Goal: Task Accomplishment & Management: Manage account settings

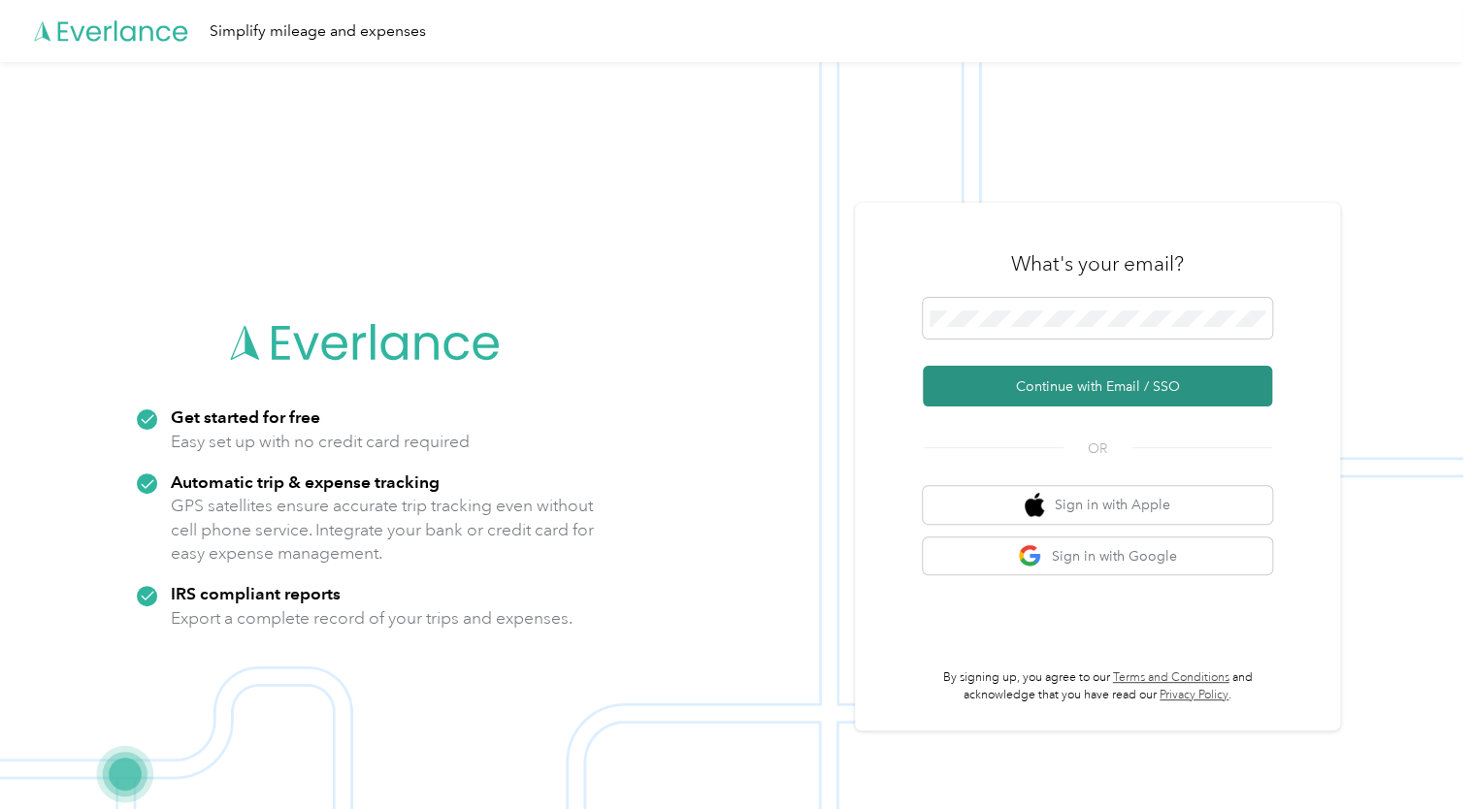
click at [1013, 399] on button "Continue with Email / SSO" at bounding box center [1097, 386] width 349 height 41
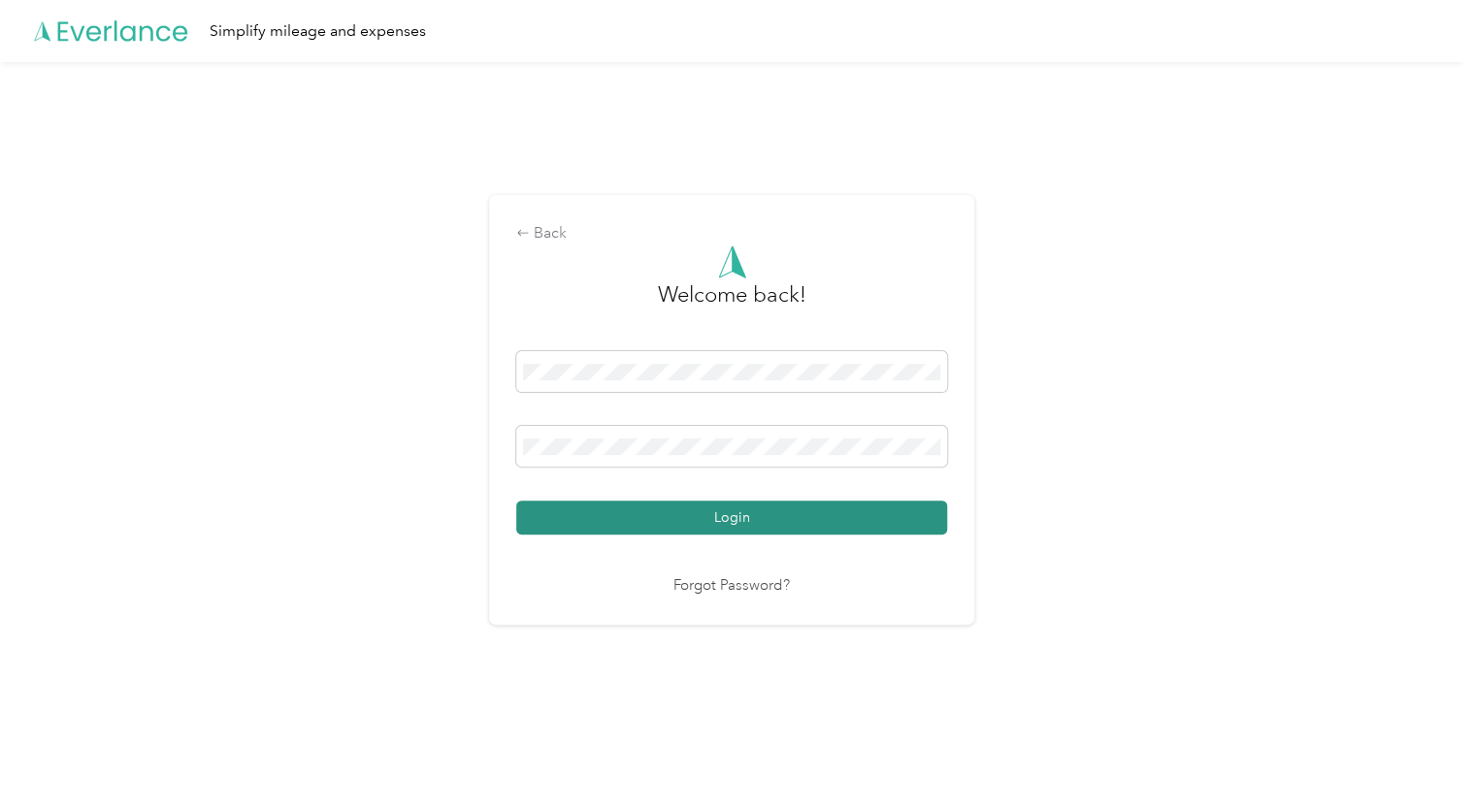
click at [723, 532] on button "Login" at bounding box center [731, 518] width 431 height 34
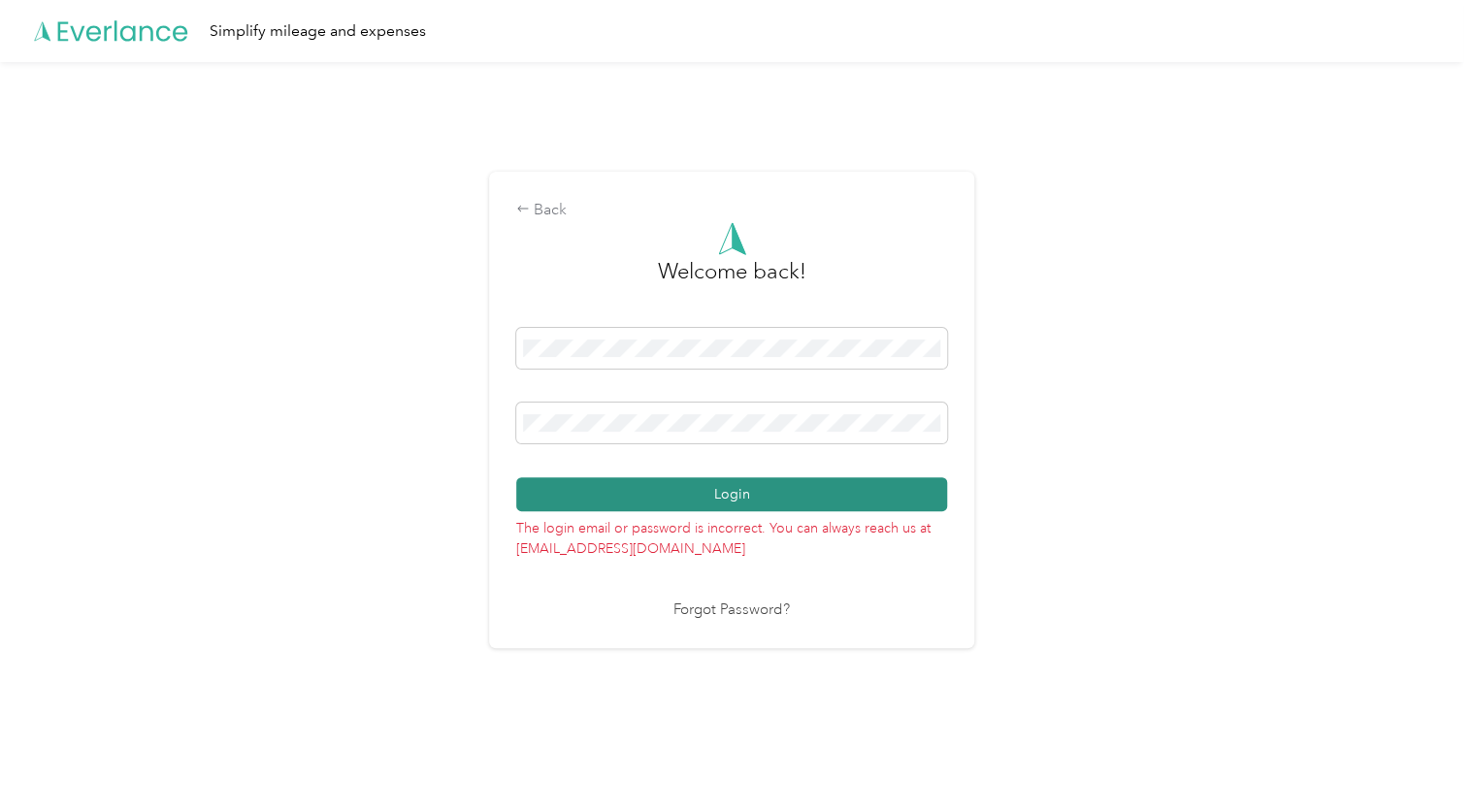
click at [674, 486] on button "Login" at bounding box center [731, 494] width 431 height 34
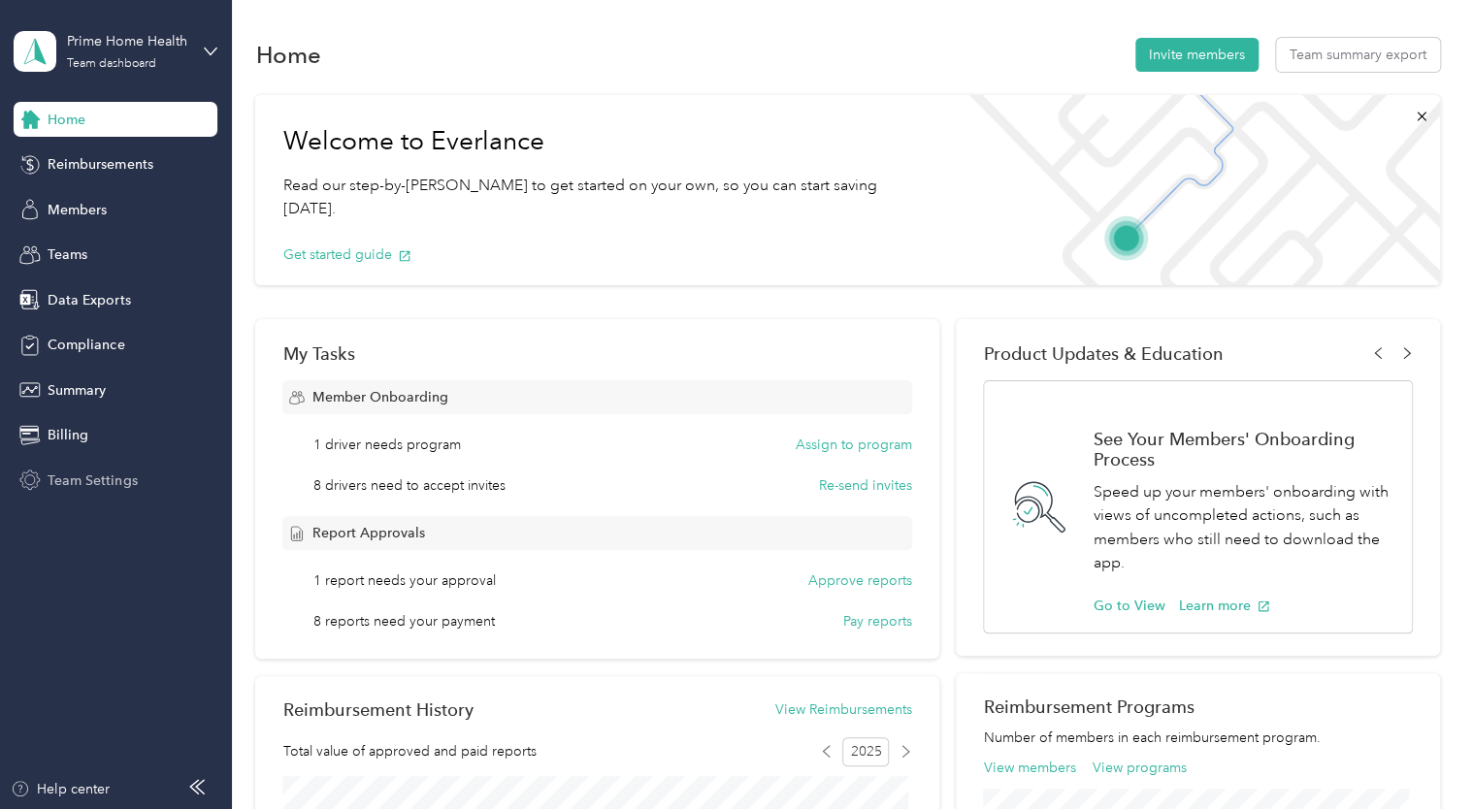
click at [84, 493] on div "Team Settings" at bounding box center [116, 480] width 204 height 35
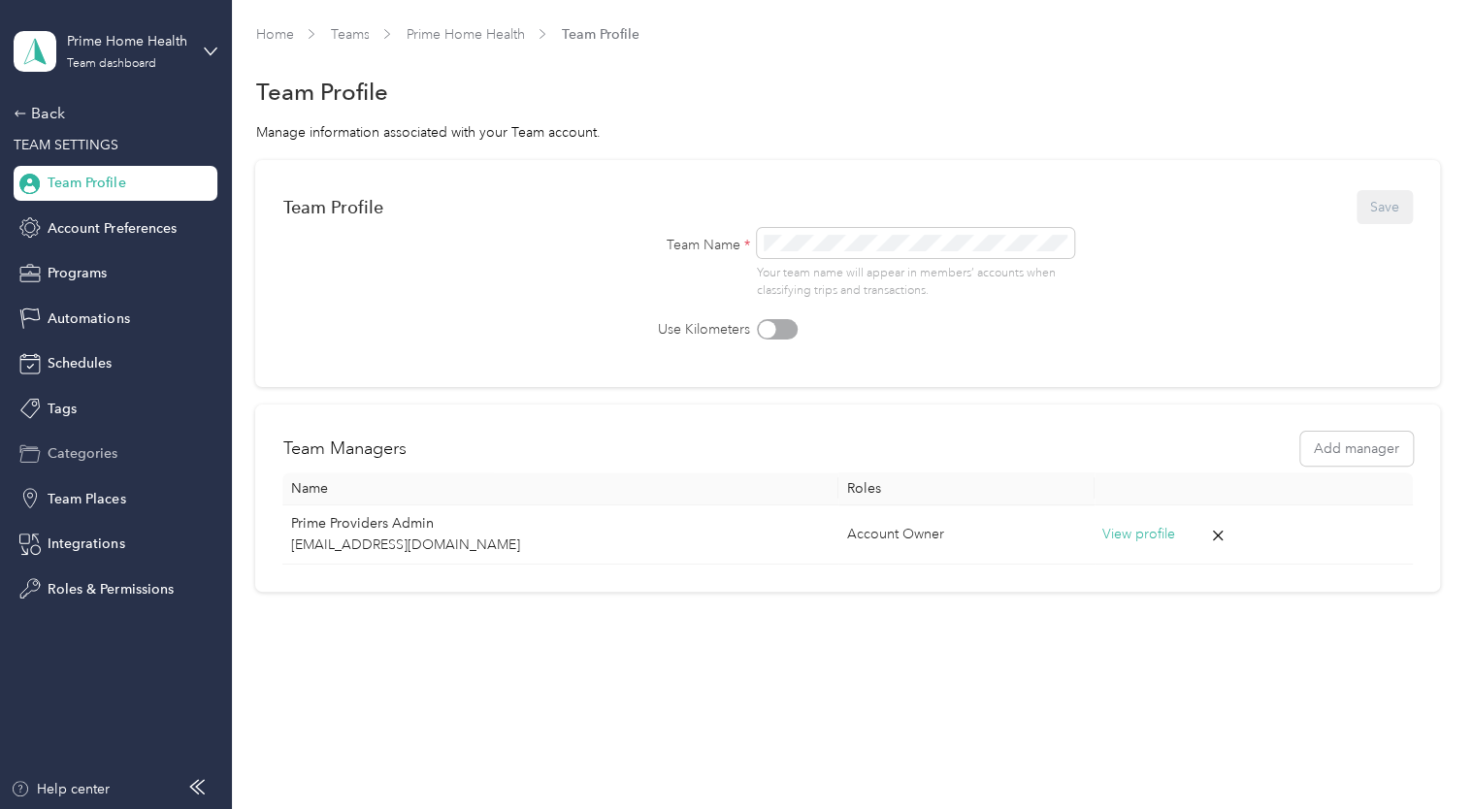
click at [99, 457] on span "Categories" at bounding box center [83, 454] width 70 height 20
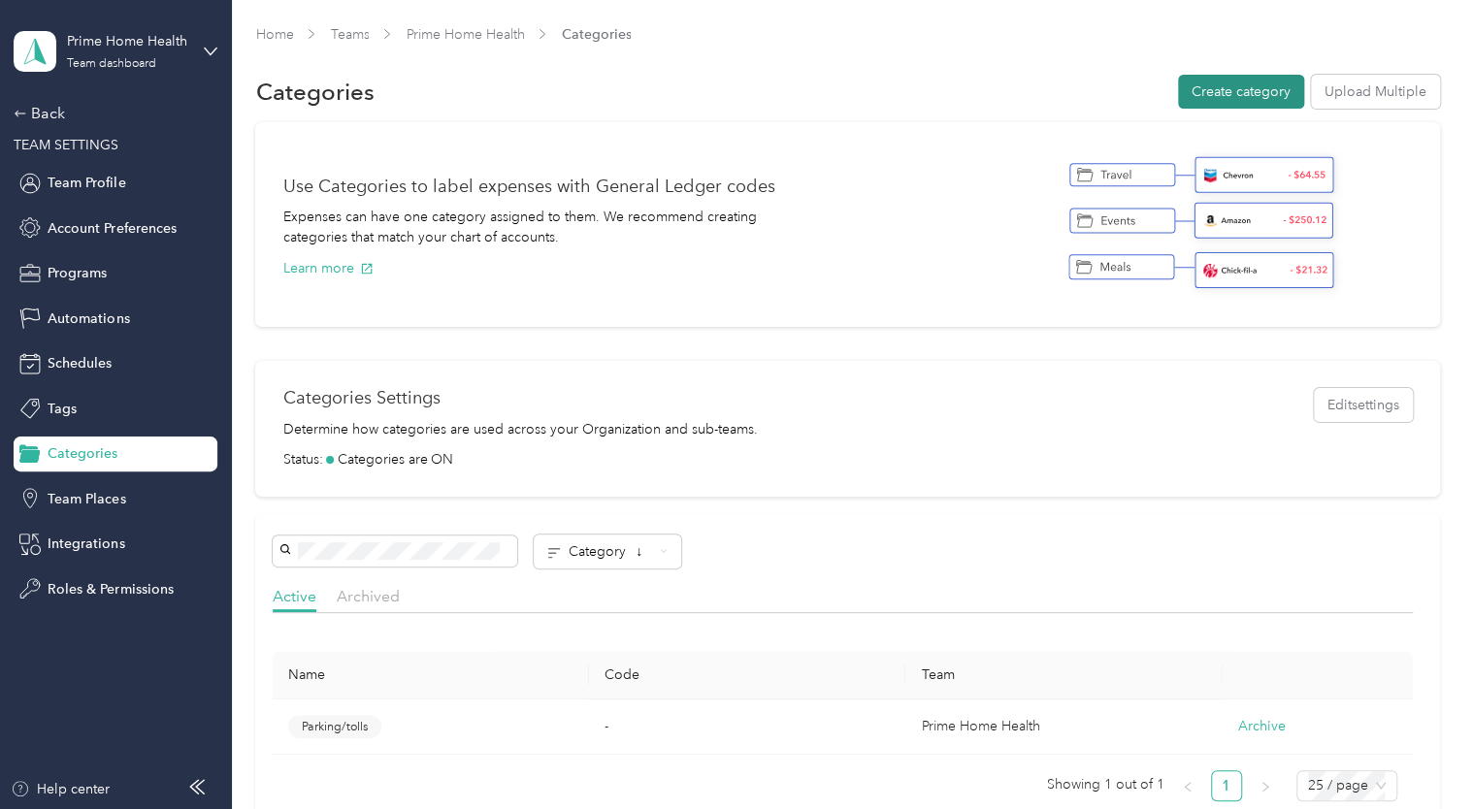
click at [1242, 88] on button "Create category" at bounding box center [1241, 92] width 126 height 34
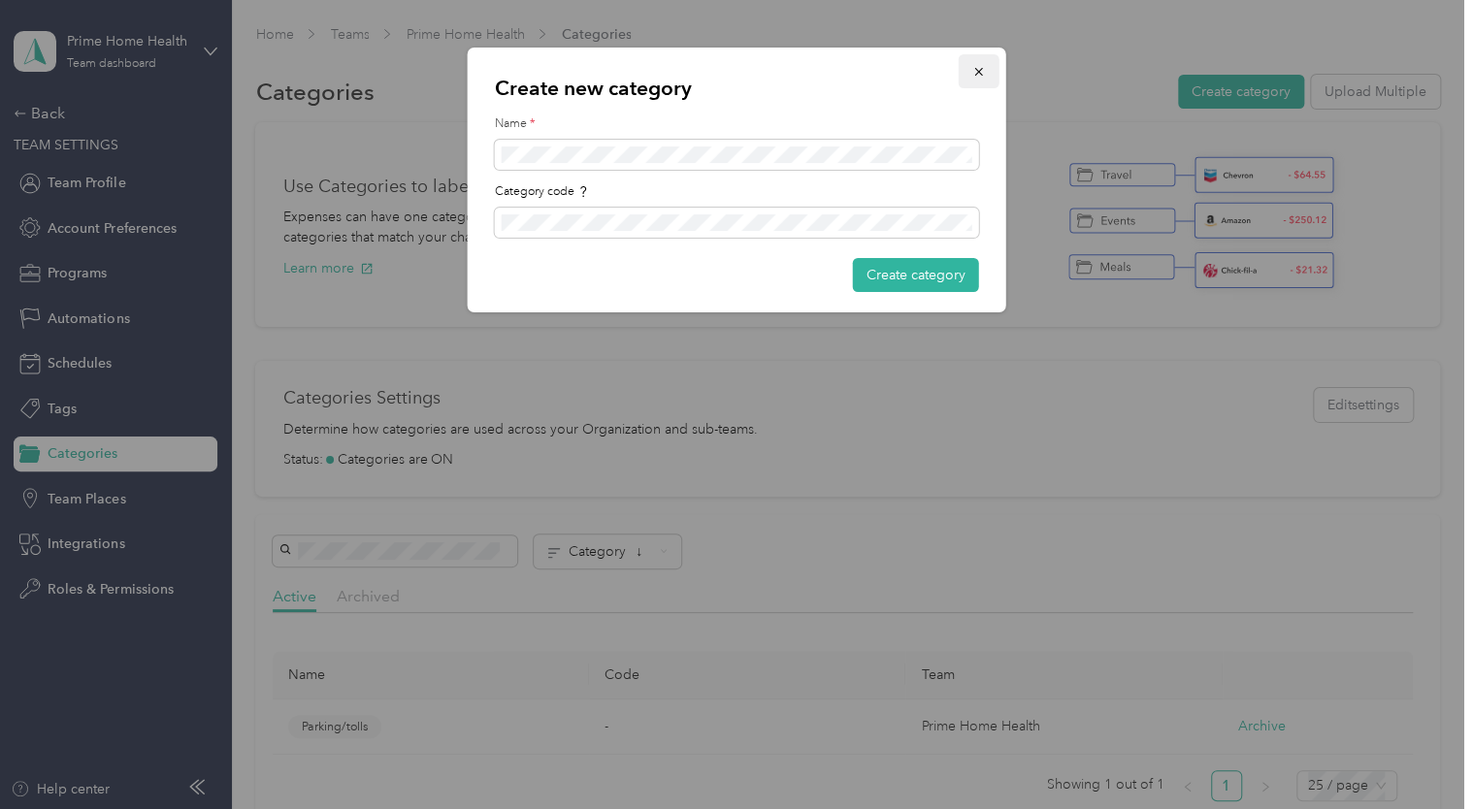
click at [985, 66] on icon "button" at bounding box center [979, 72] width 14 height 14
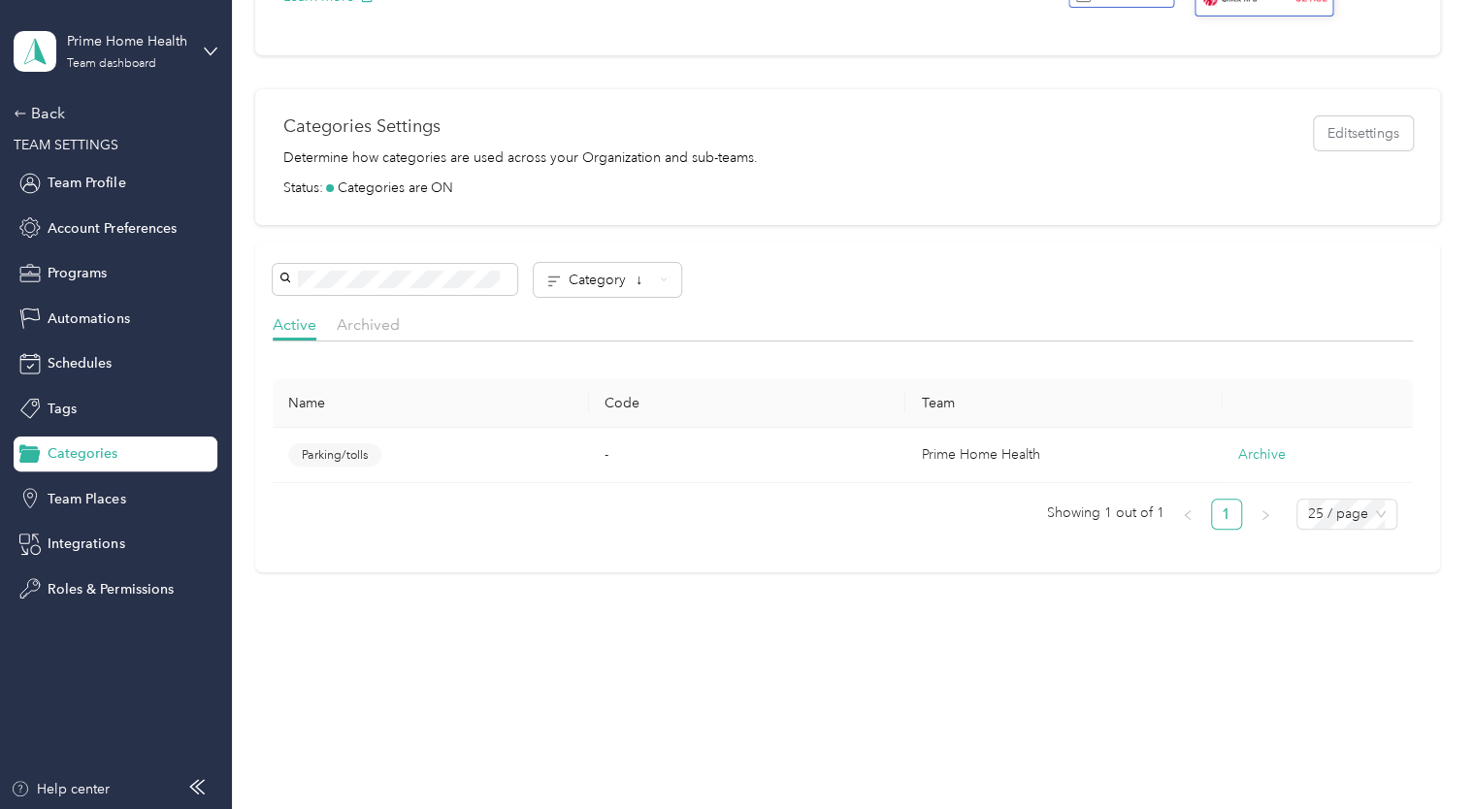
scroll to position [274, 0]
click at [365, 452] on span "Parking/tolls" at bounding box center [335, 452] width 66 height 17
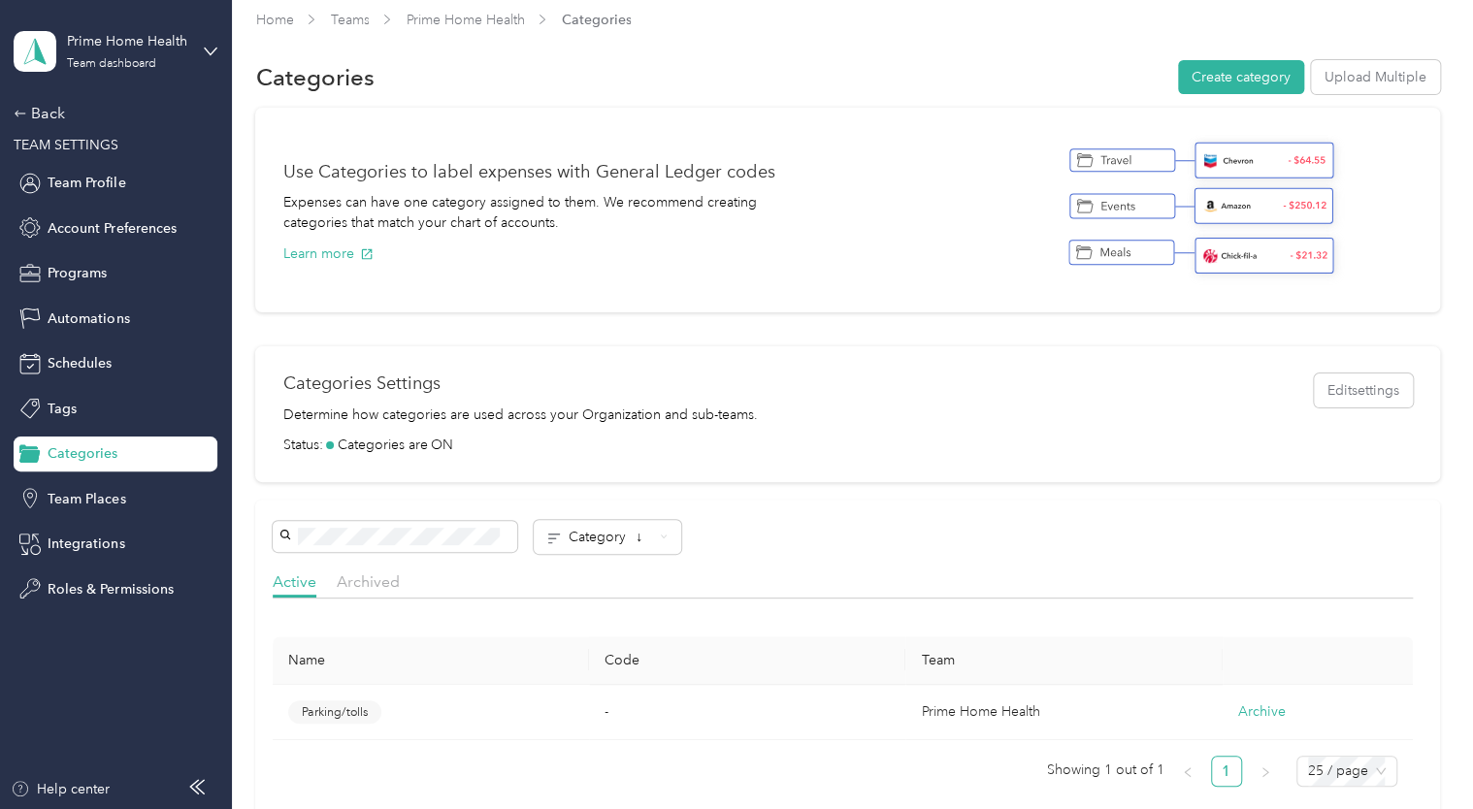
scroll to position [0, 0]
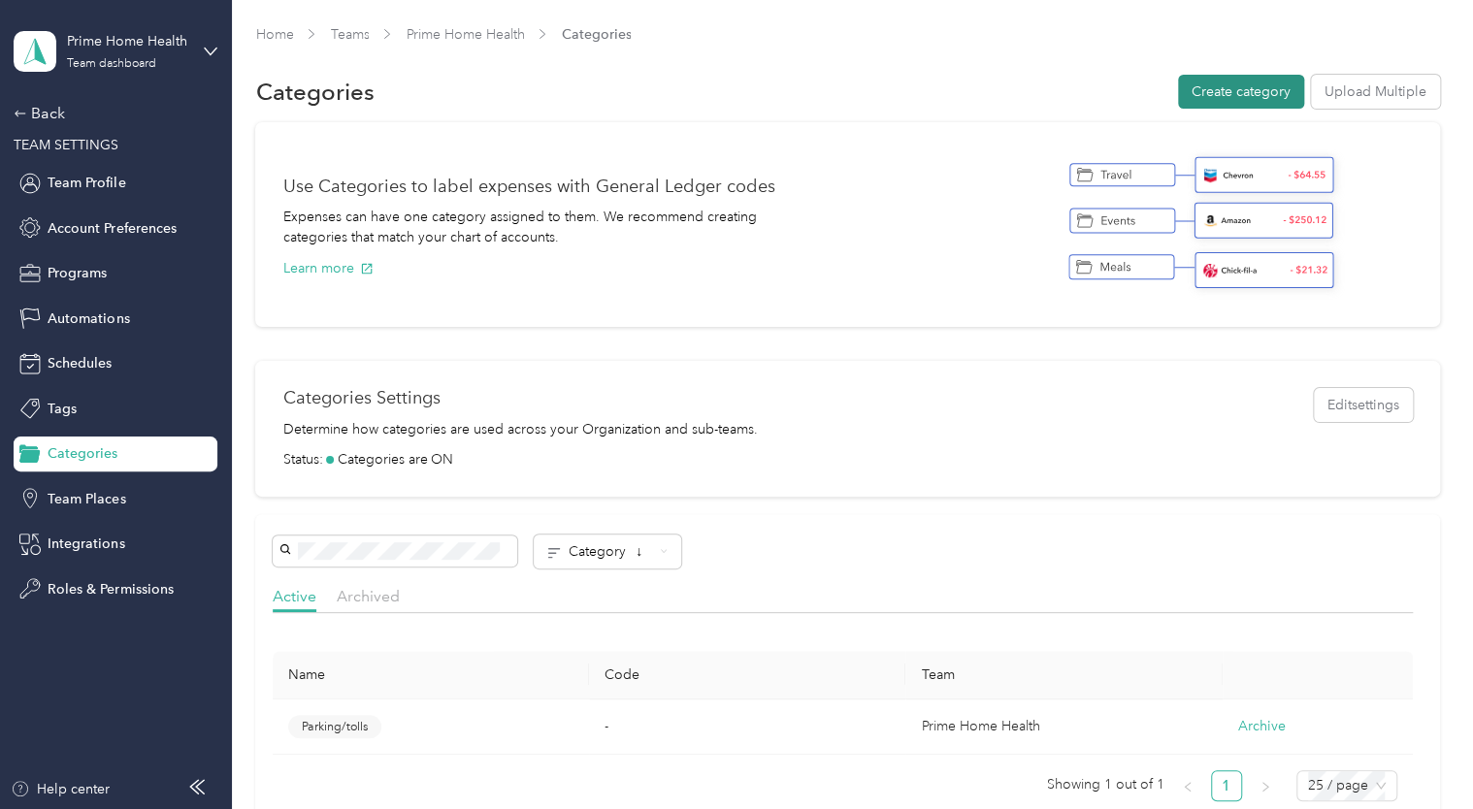
click at [1223, 96] on button "Create category" at bounding box center [1241, 92] width 126 height 34
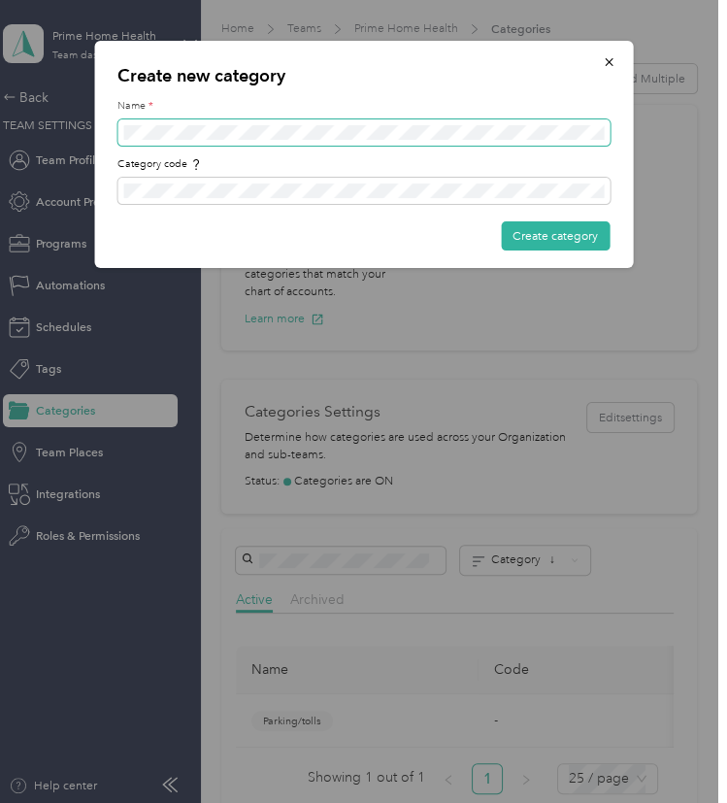
click at [265, 144] on span at bounding box center [363, 132] width 492 height 26
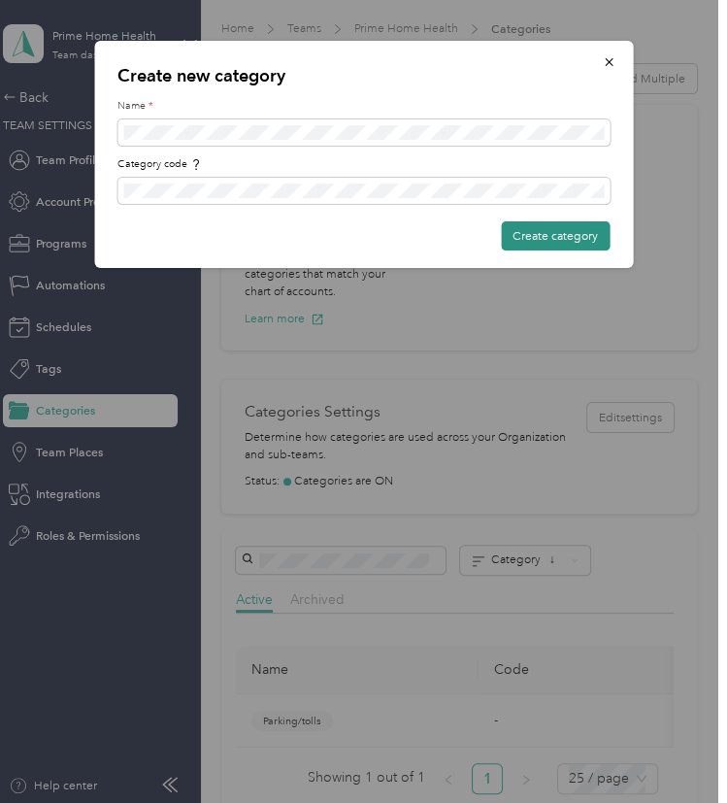
click at [531, 244] on button "Create category" at bounding box center [555, 235] width 109 height 29
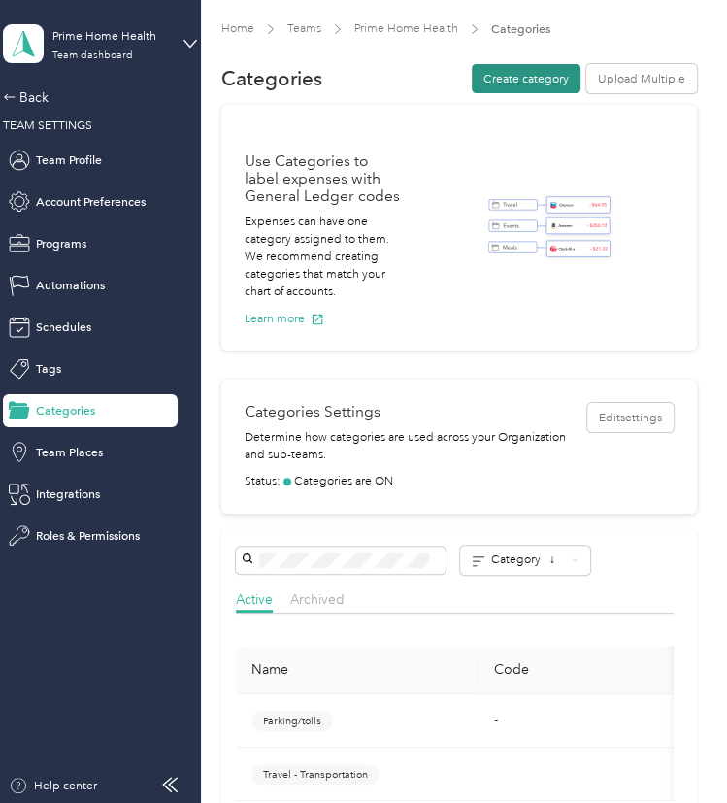
click at [513, 80] on button "Create category" at bounding box center [526, 78] width 109 height 29
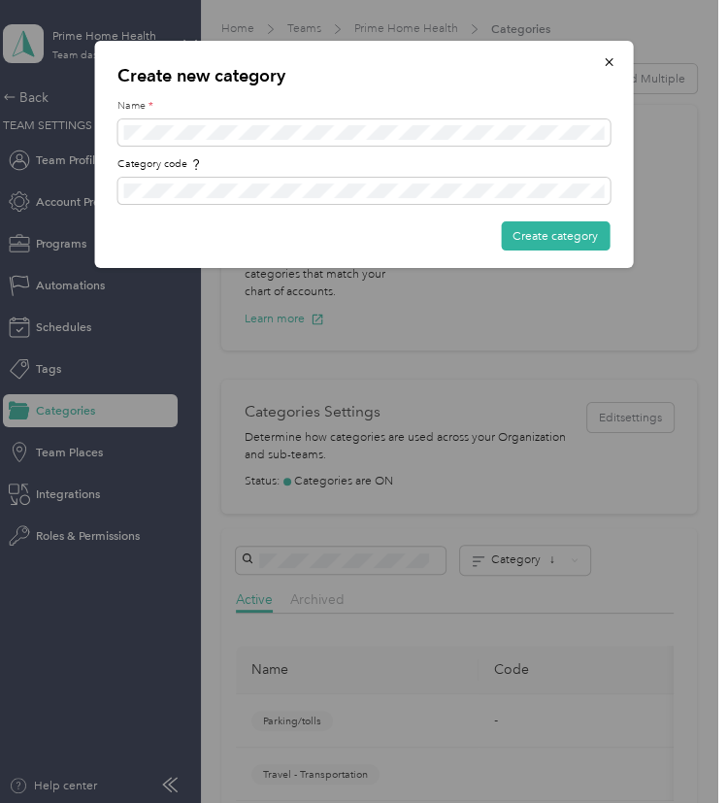
click at [538, 250] on div "Create new category Name * Category code Create category" at bounding box center [363, 154] width 539 height 227
click at [561, 234] on button "Create category" at bounding box center [555, 235] width 109 height 29
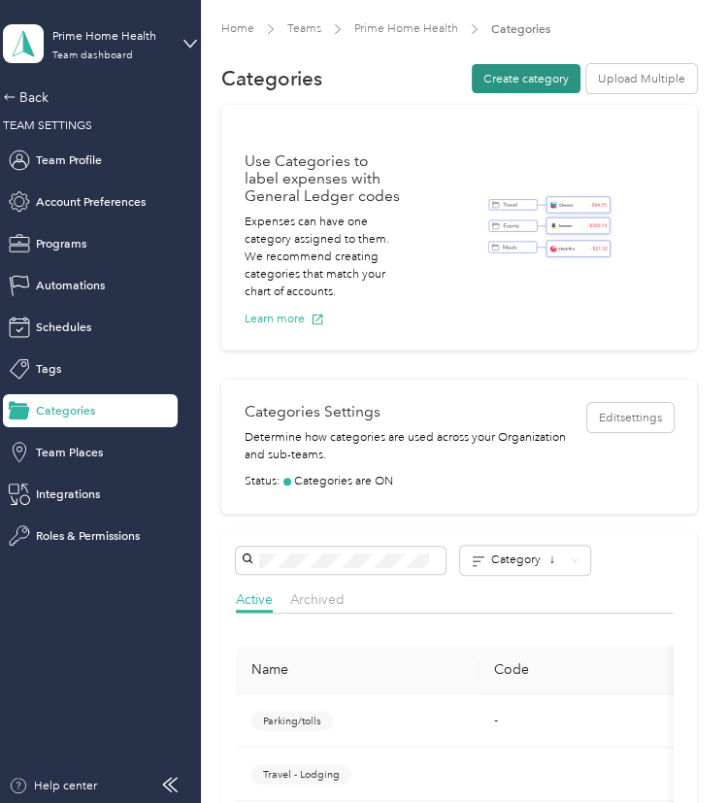
click at [514, 80] on button "Create category" at bounding box center [526, 78] width 109 height 29
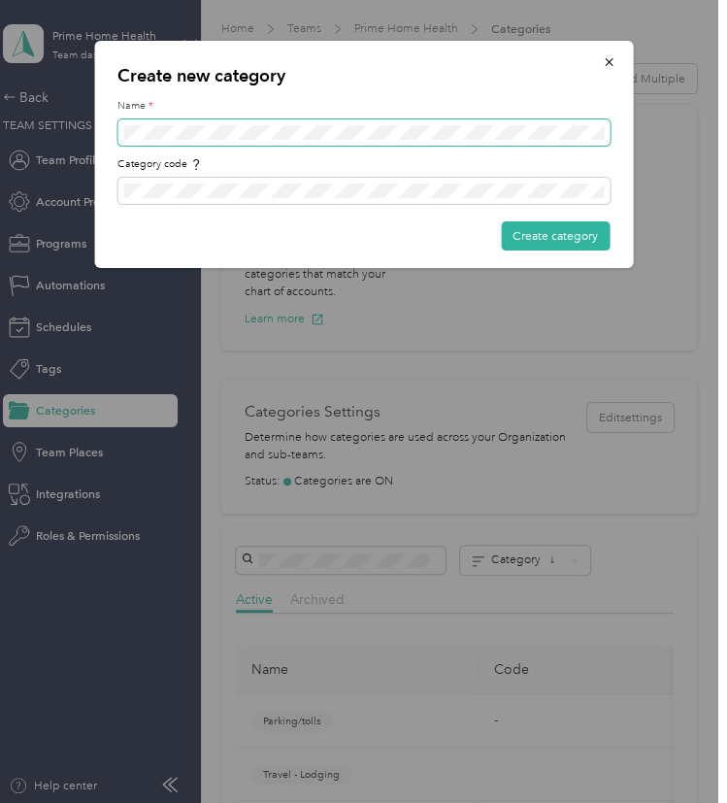
click at [357, 120] on span at bounding box center [363, 132] width 492 height 26
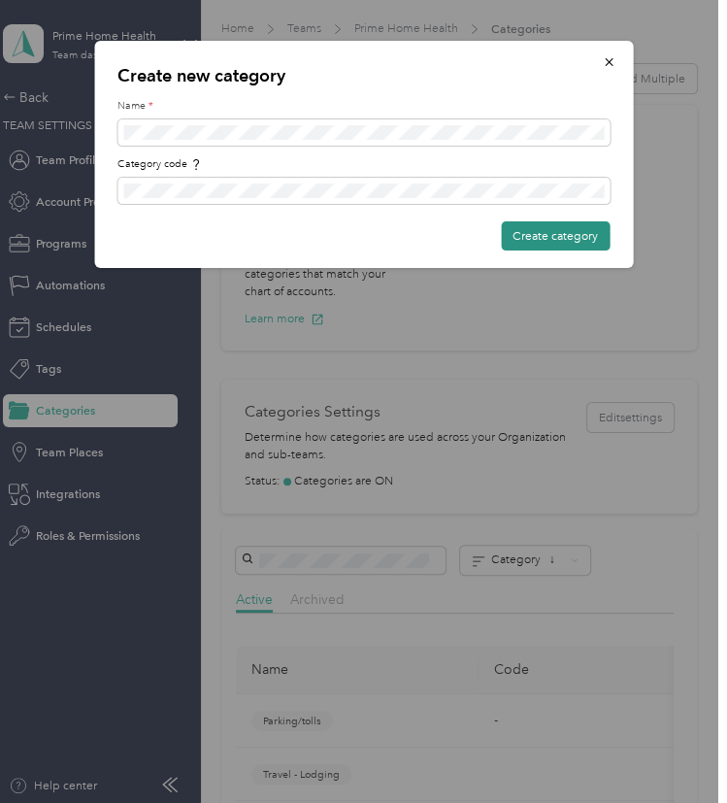
click at [577, 231] on button "Create category" at bounding box center [555, 235] width 109 height 29
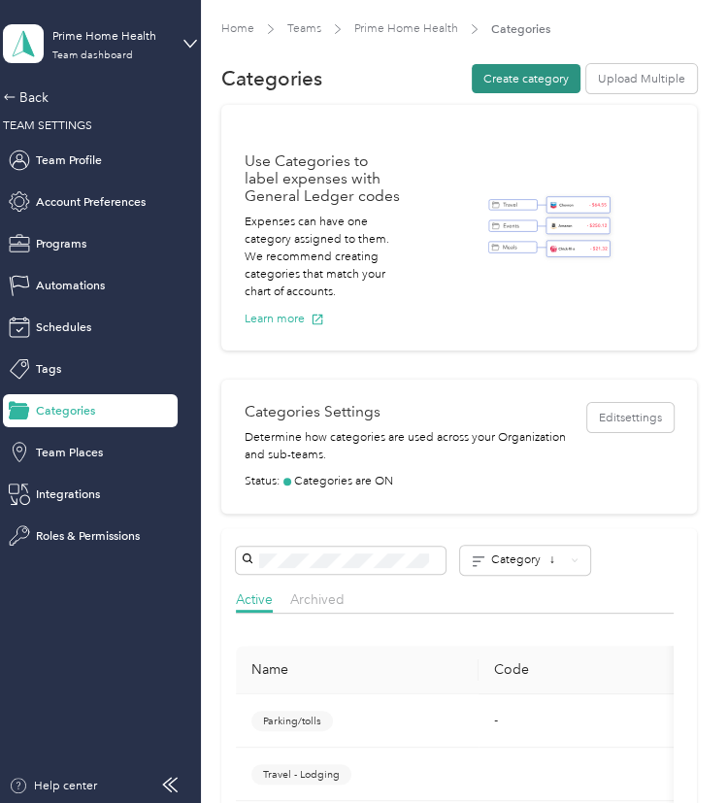
click at [526, 87] on button "Create category" at bounding box center [526, 78] width 109 height 29
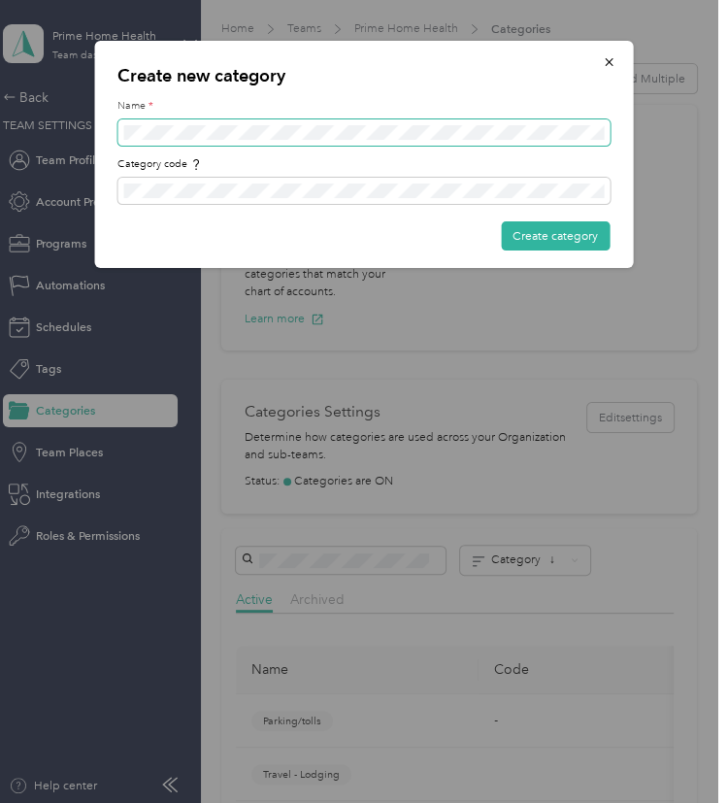
click at [431, 121] on span at bounding box center [363, 132] width 492 height 26
click at [404, 141] on span at bounding box center [363, 132] width 492 height 26
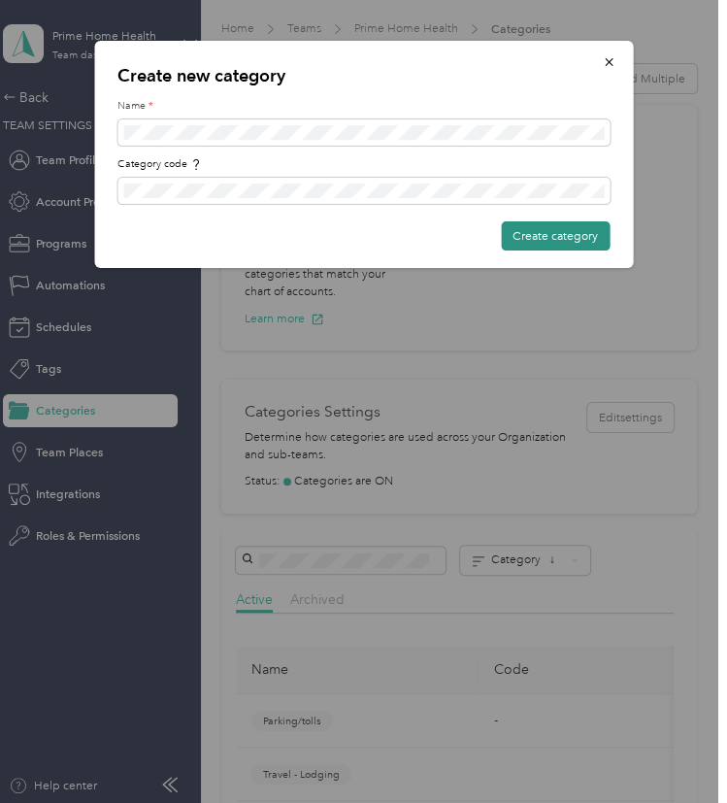
click at [586, 237] on button "Create category" at bounding box center [555, 235] width 109 height 29
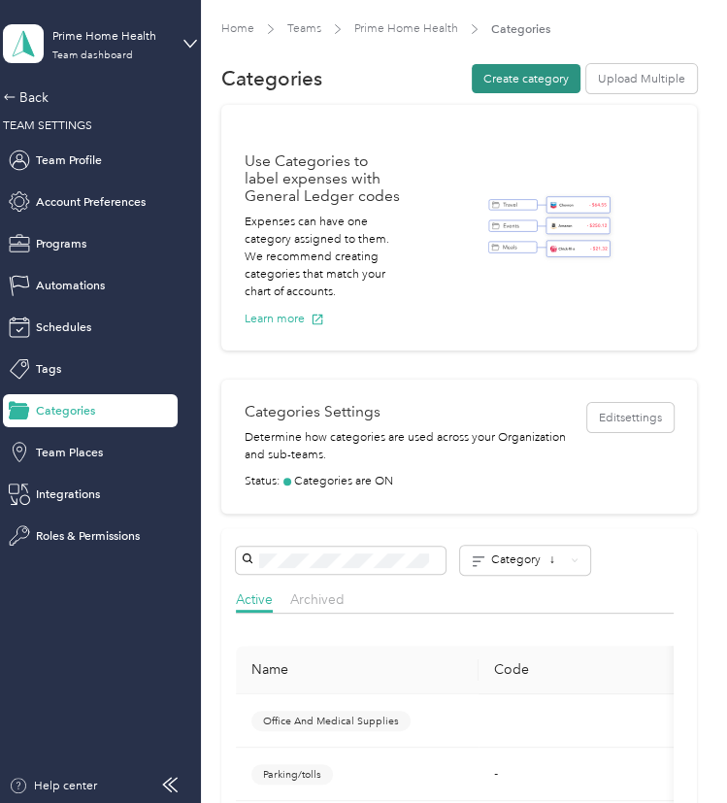
click at [510, 80] on button "Create category" at bounding box center [526, 78] width 109 height 29
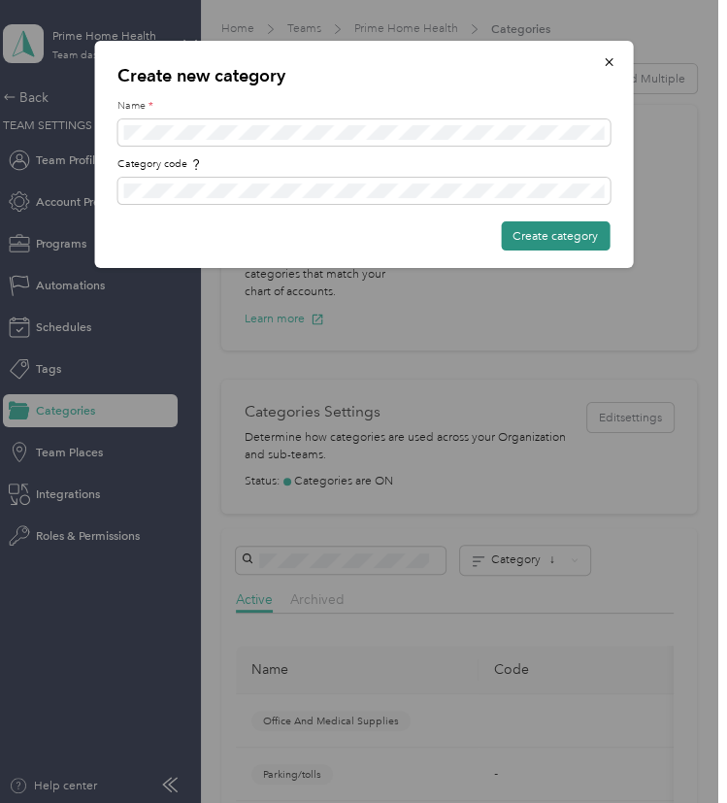
click at [574, 240] on button "Create category" at bounding box center [555, 235] width 109 height 29
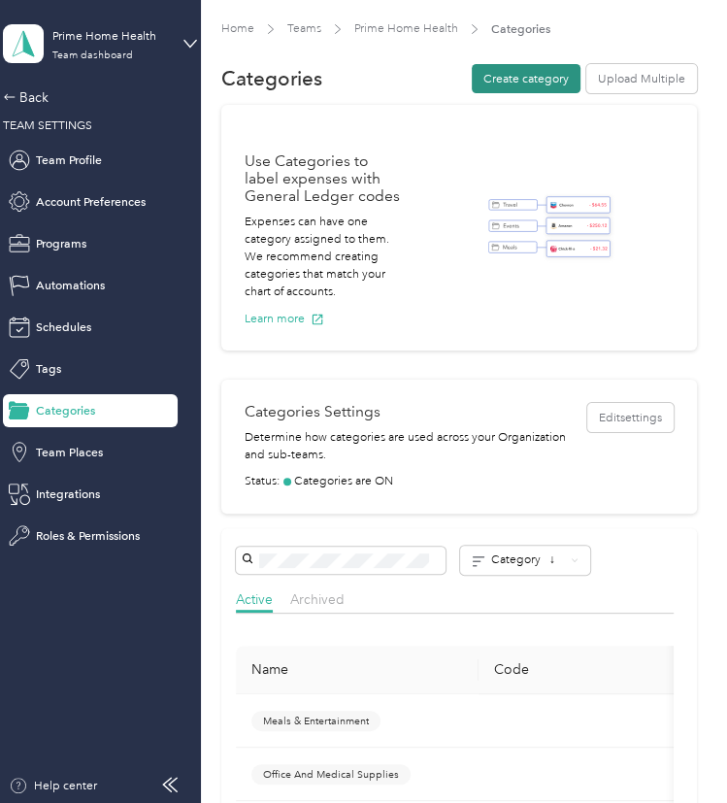
click at [502, 85] on button "Create category" at bounding box center [526, 78] width 109 height 29
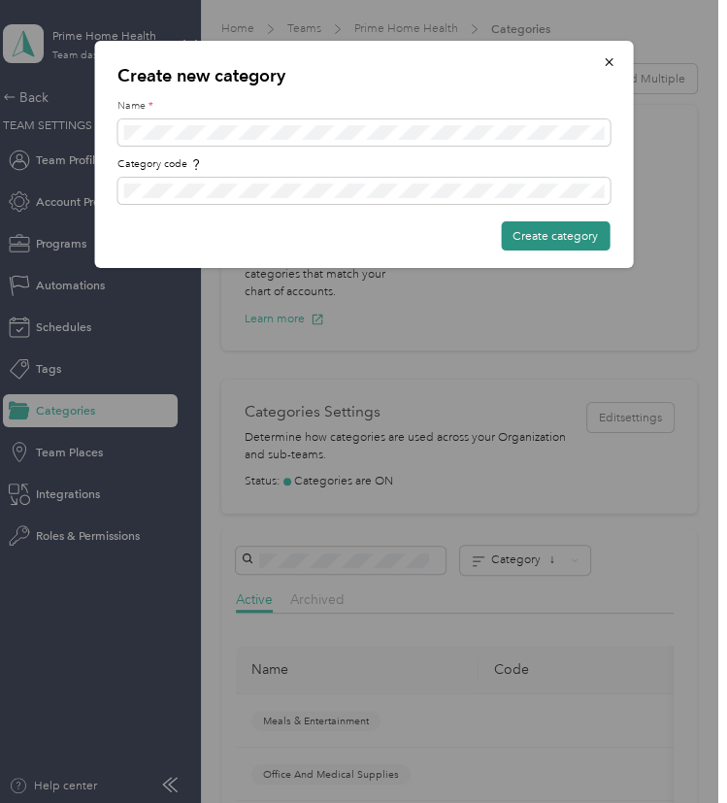
click at [545, 241] on button "Create category" at bounding box center [555, 235] width 109 height 29
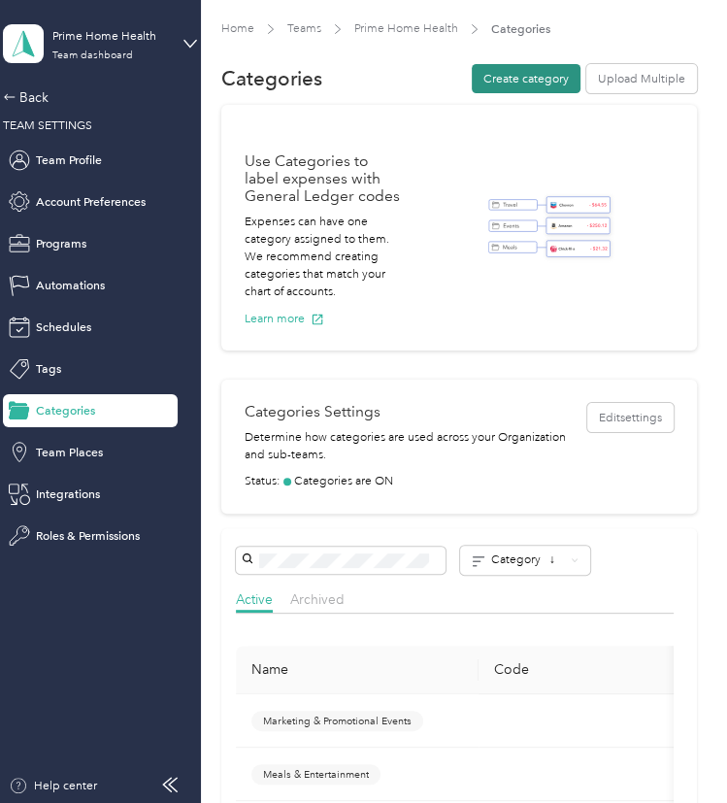
click at [497, 85] on button "Create category" at bounding box center [526, 78] width 109 height 29
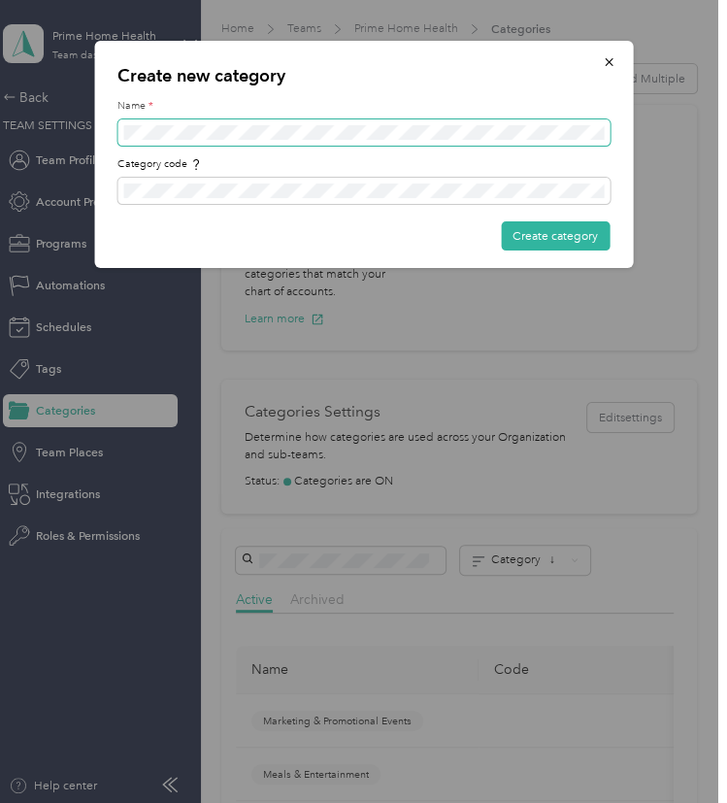
click at [437, 123] on span at bounding box center [363, 132] width 492 height 26
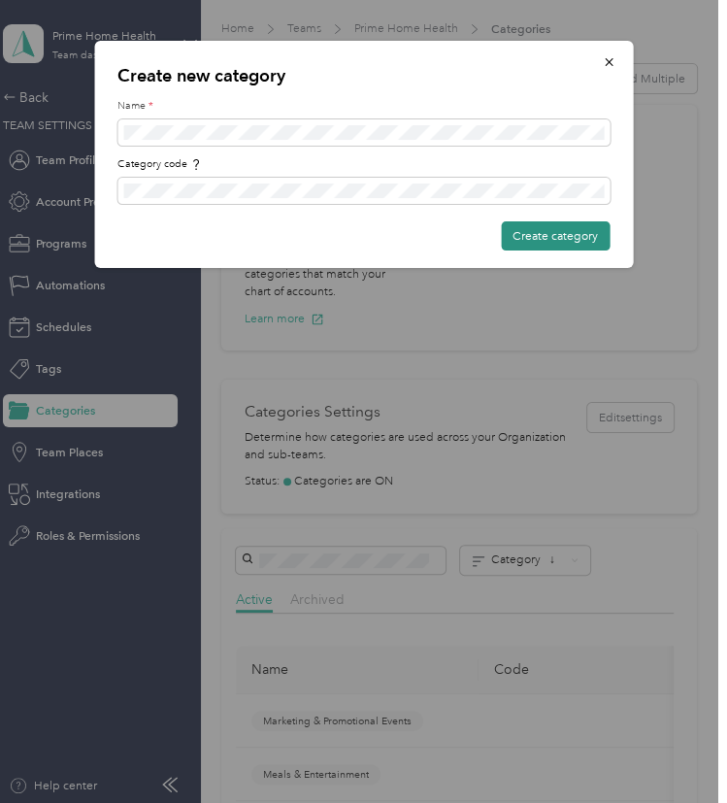
click at [568, 237] on button "Create category" at bounding box center [555, 235] width 109 height 29
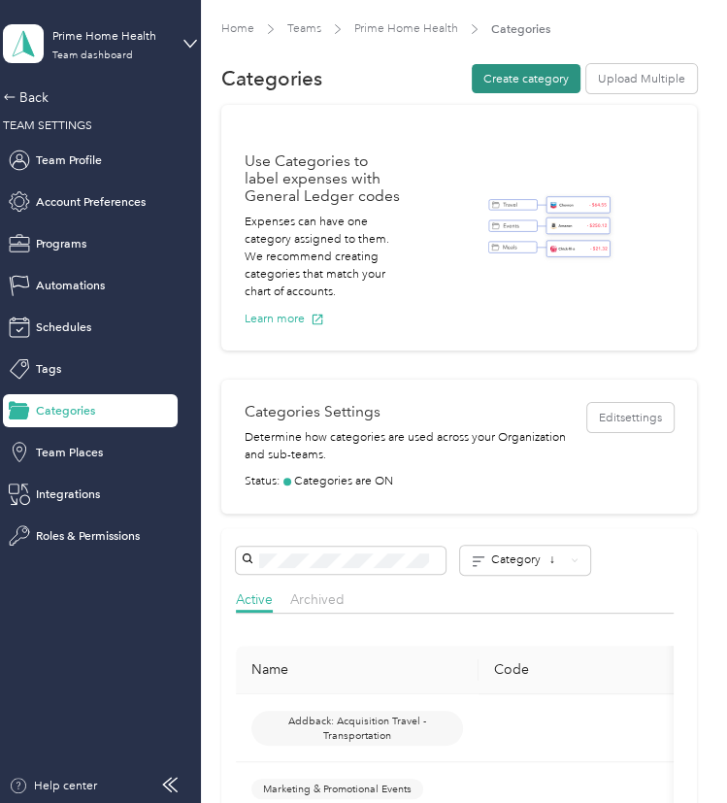
click at [543, 82] on button "Create category" at bounding box center [526, 78] width 109 height 29
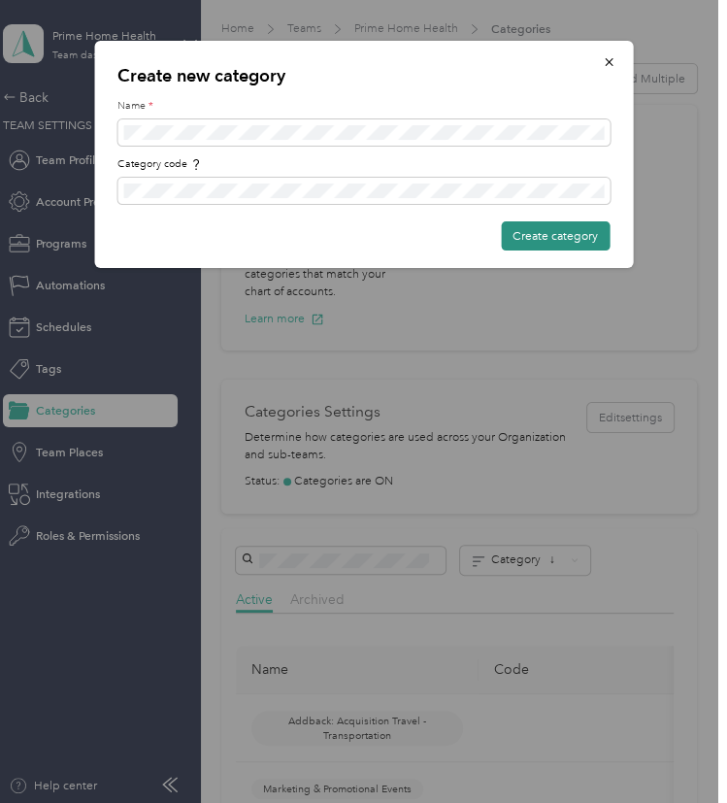
click at [540, 240] on button "Create category" at bounding box center [555, 235] width 109 height 29
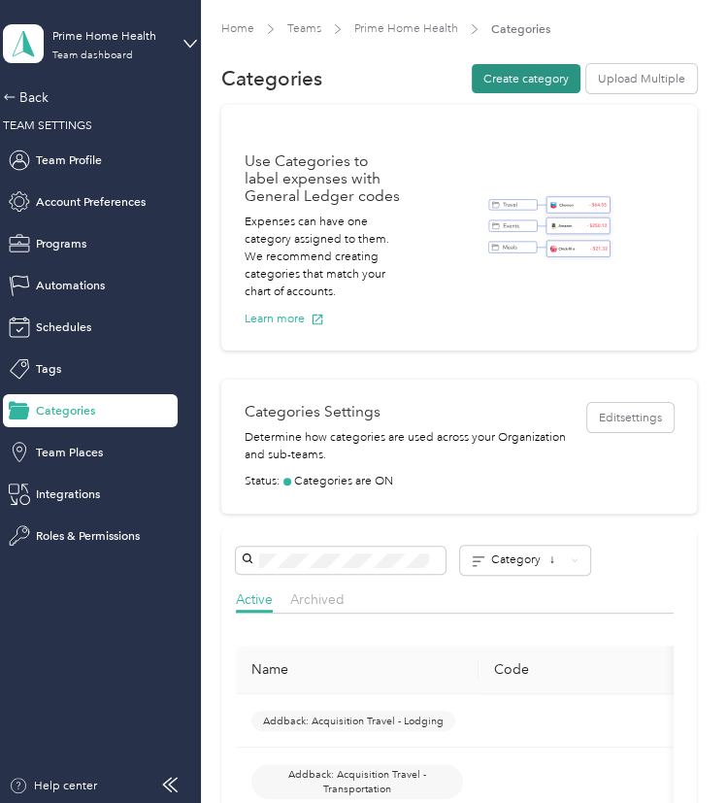
click at [523, 77] on button "Create category" at bounding box center [526, 78] width 109 height 29
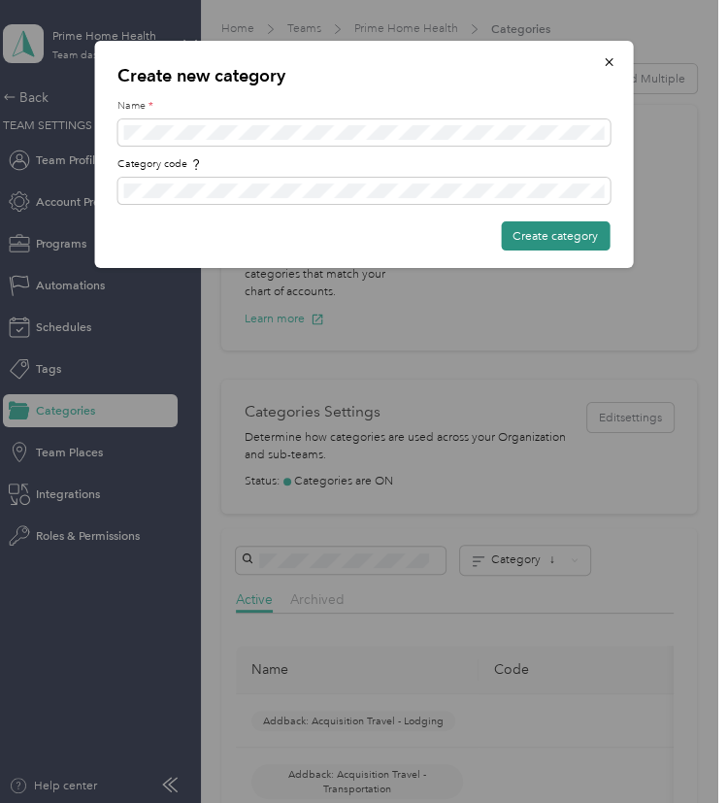
click at [582, 230] on button "Create category" at bounding box center [555, 235] width 109 height 29
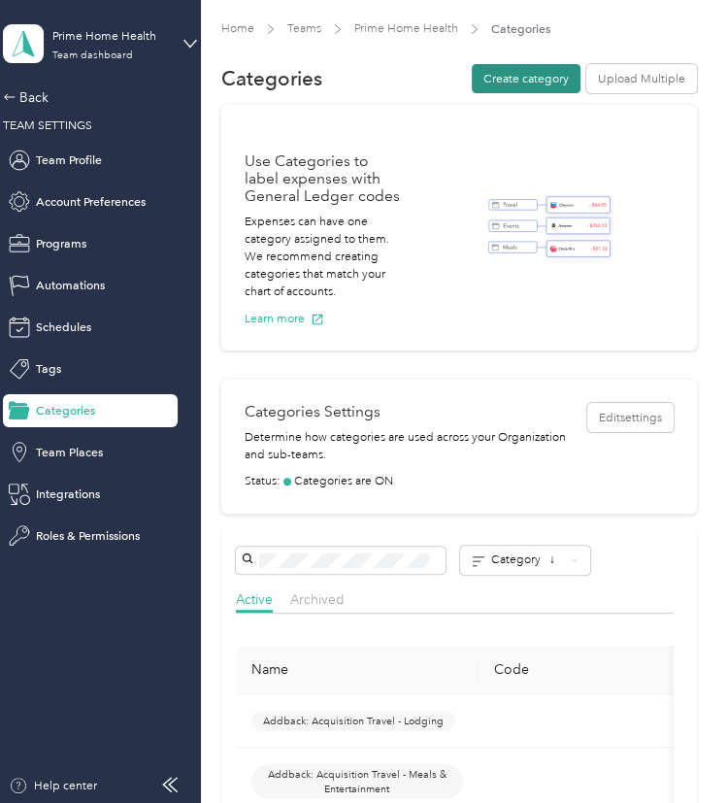
click at [529, 81] on button "Create category" at bounding box center [526, 78] width 109 height 29
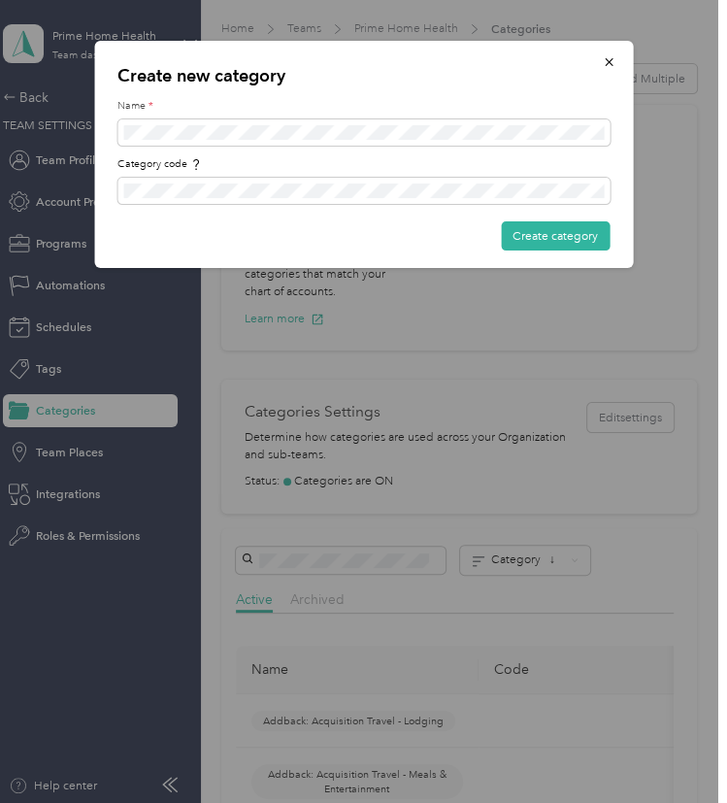
click at [566, 251] on div "Create new category Name * Category code Create category" at bounding box center [363, 154] width 539 height 227
click at [587, 235] on button "Create category" at bounding box center [555, 235] width 109 height 29
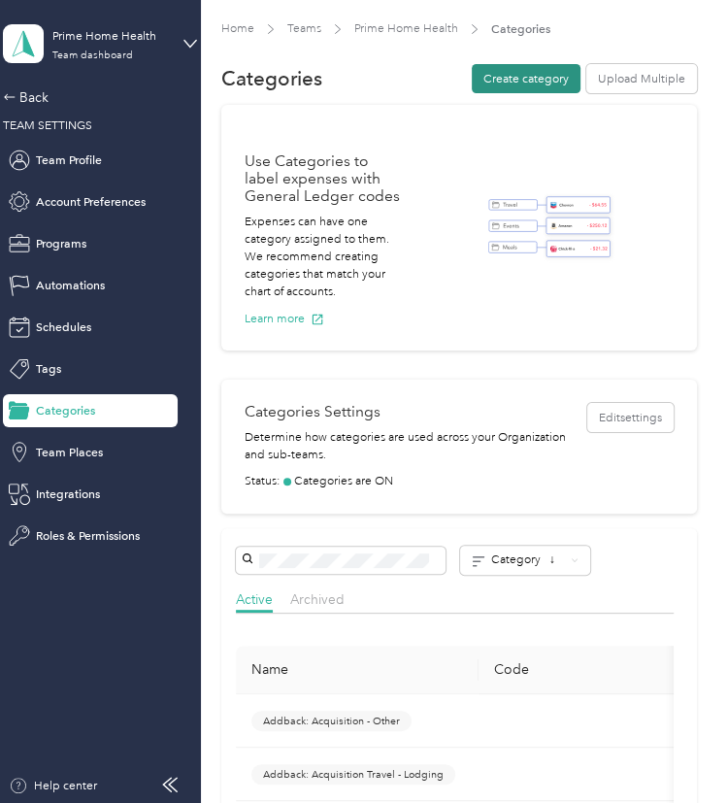
click at [507, 88] on button "Create category" at bounding box center [526, 78] width 109 height 29
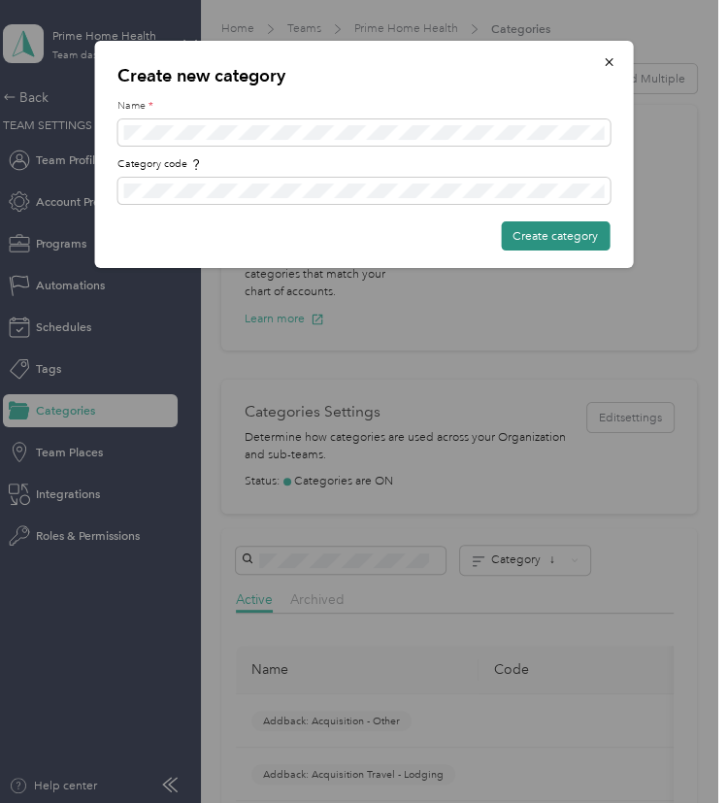
click at [560, 230] on button "Create category" at bounding box center [555, 235] width 109 height 29
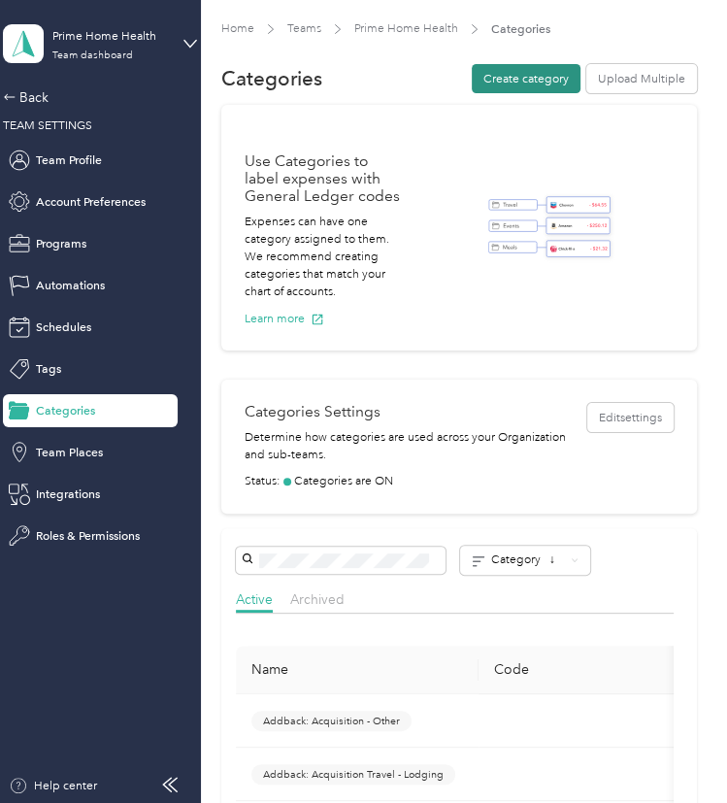
click at [532, 84] on button "Create category" at bounding box center [526, 78] width 109 height 29
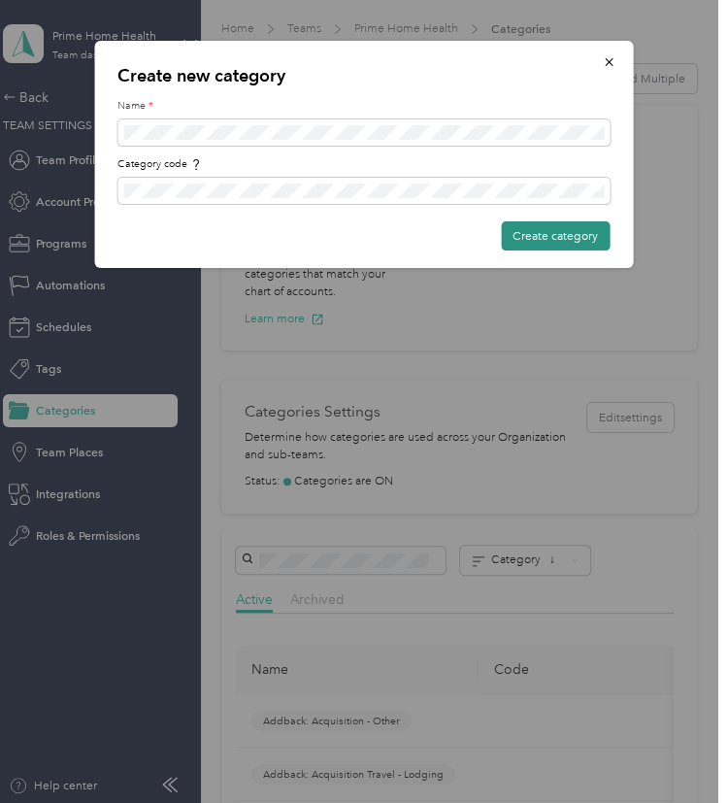
click at [553, 236] on button "Create category" at bounding box center [555, 235] width 109 height 29
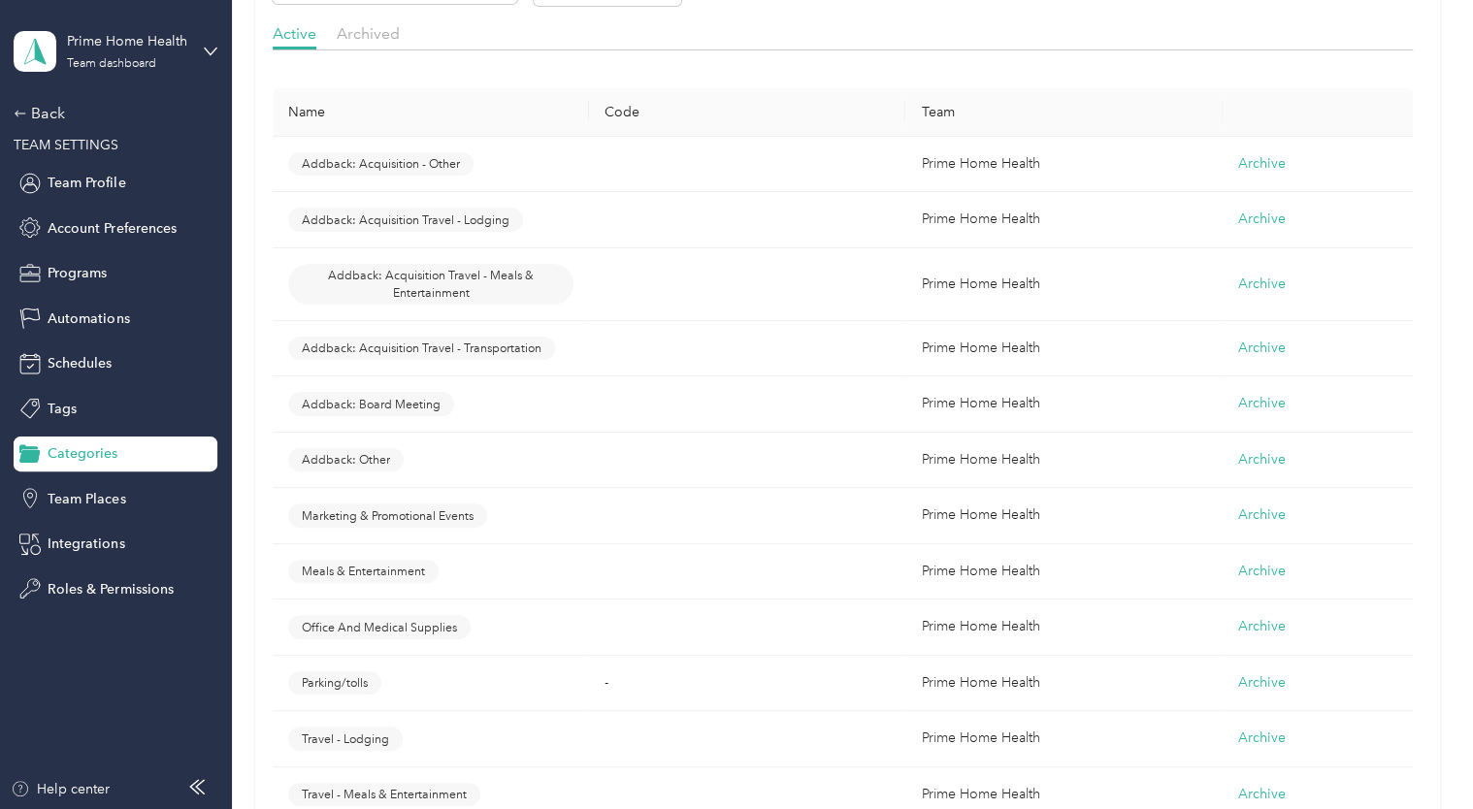
scroll to position [562, 0]
click at [954, 156] on td "Prime Home Health" at bounding box center [1063, 166] width 316 height 56
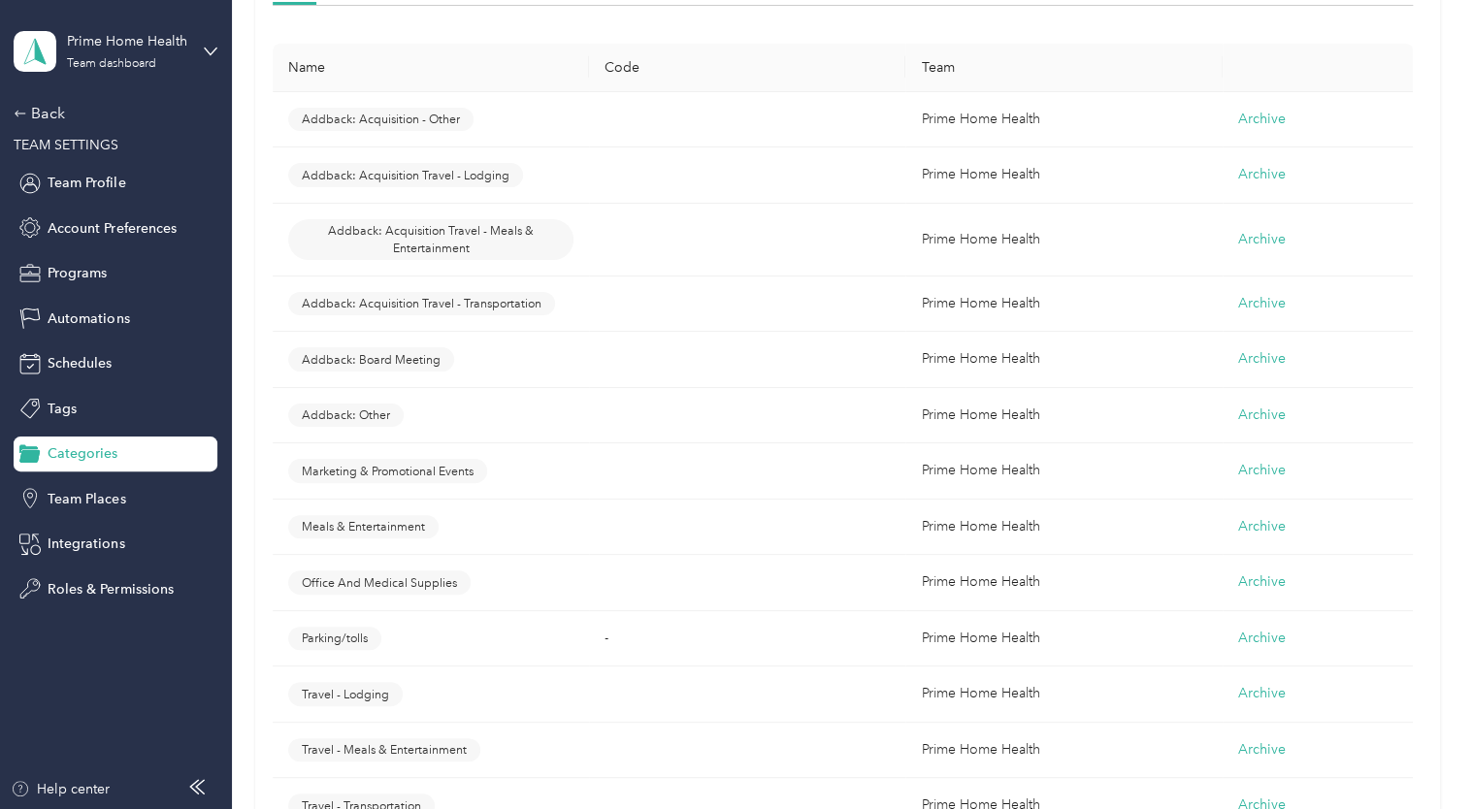
scroll to position [606, 0]
click at [798, 642] on td "-" at bounding box center [747, 641] width 316 height 56
click at [340, 646] on span "Parking/tolls" at bounding box center [335, 640] width 66 height 17
click at [339, 637] on span "Parking/tolls" at bounding box center [335, 640] width 66 height 17
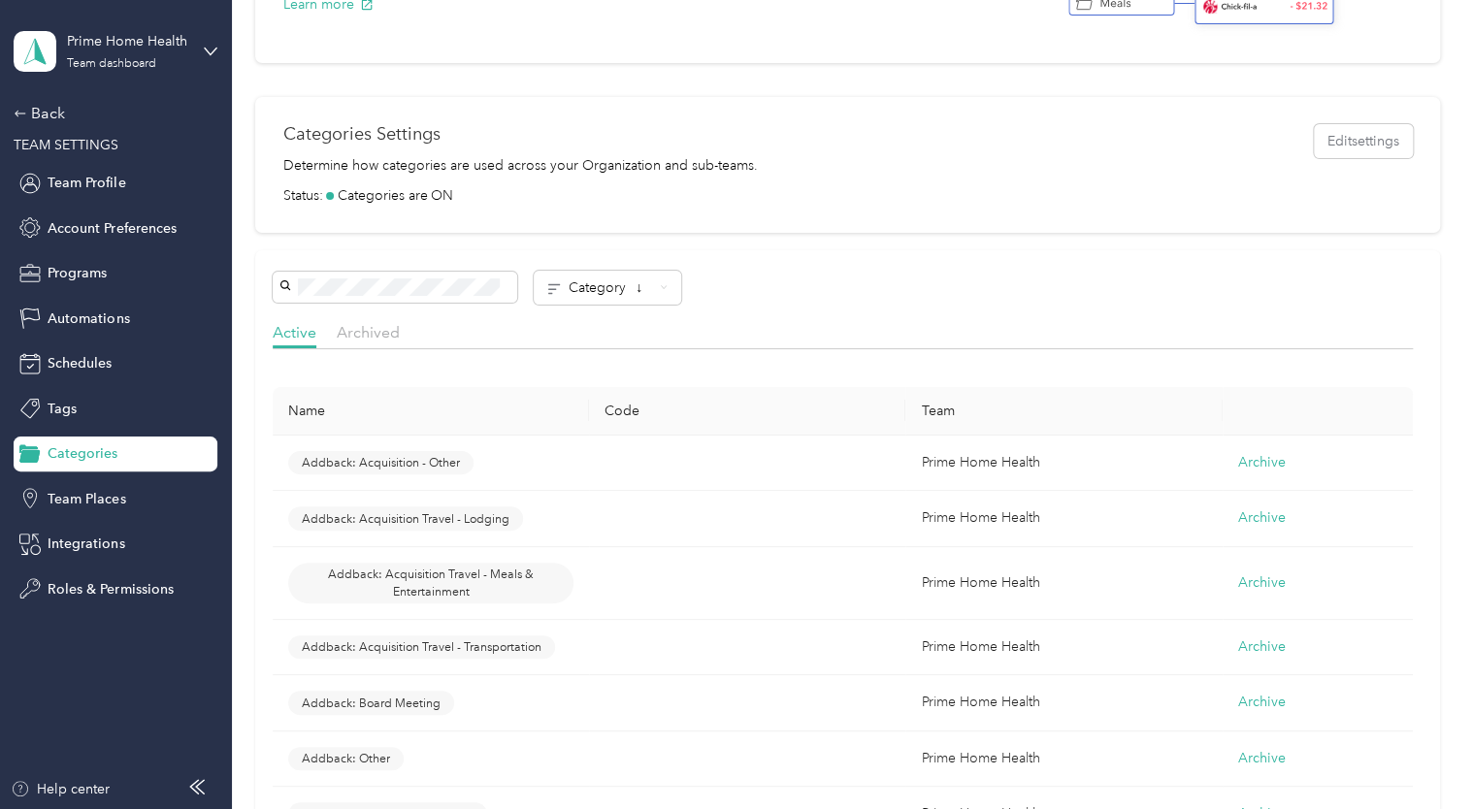
scroll to position [264, 0]
click at [537, 494] on td "Addback: Acquisition Travel - Lodging" at bounding box center [431, 519] width 316 height 56
click at [416, 467] on span "Addback: Acquisition - Other" at bounding box center [381, 462] width 158 height 17
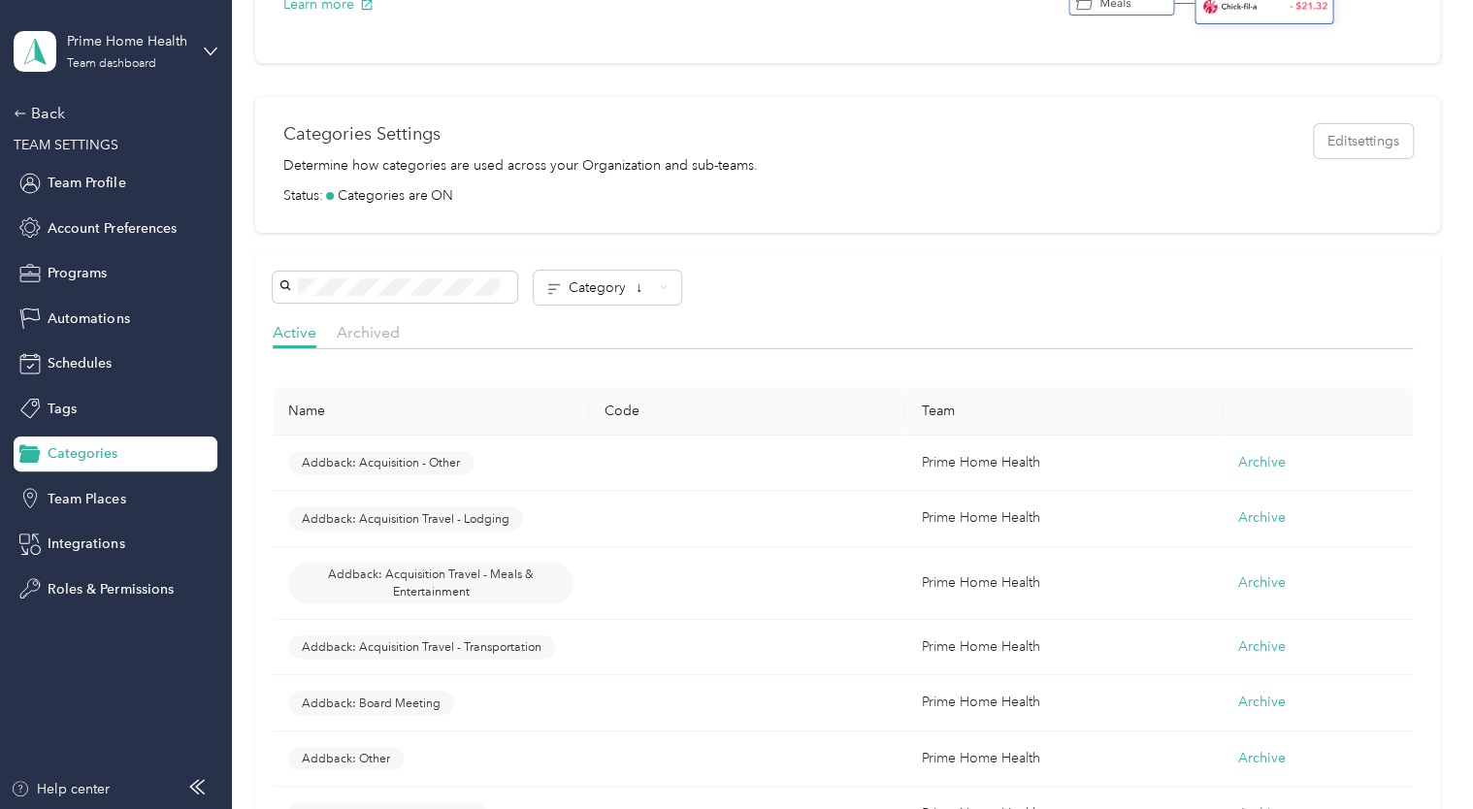
drag, startPoint x: 416, startPoint y: 467, endPoint x: 925, endPoint y: 332, distance: 526.1
click at [925, 332] on div "Active Archived" at bounding box center [843, 335] width 1140 height 28
click at [349, 467] on span "Addback: Acquisition - Other" at bounding box center [381, 462] width 158 height 17
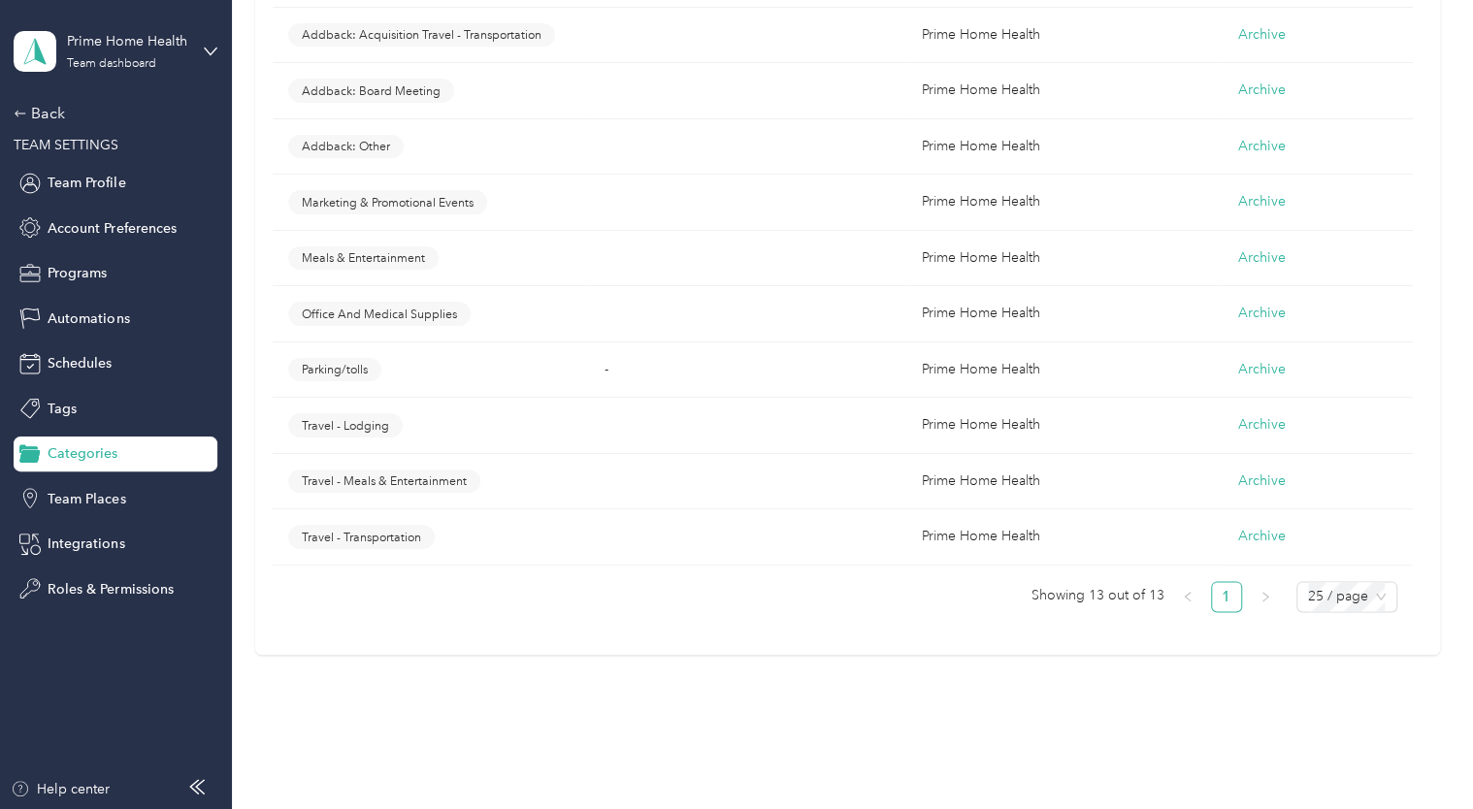
scroll to position [877, 0]
click at [1262, 368] on button "Archive" at bounding box center [1262, 368] width 48 height 21
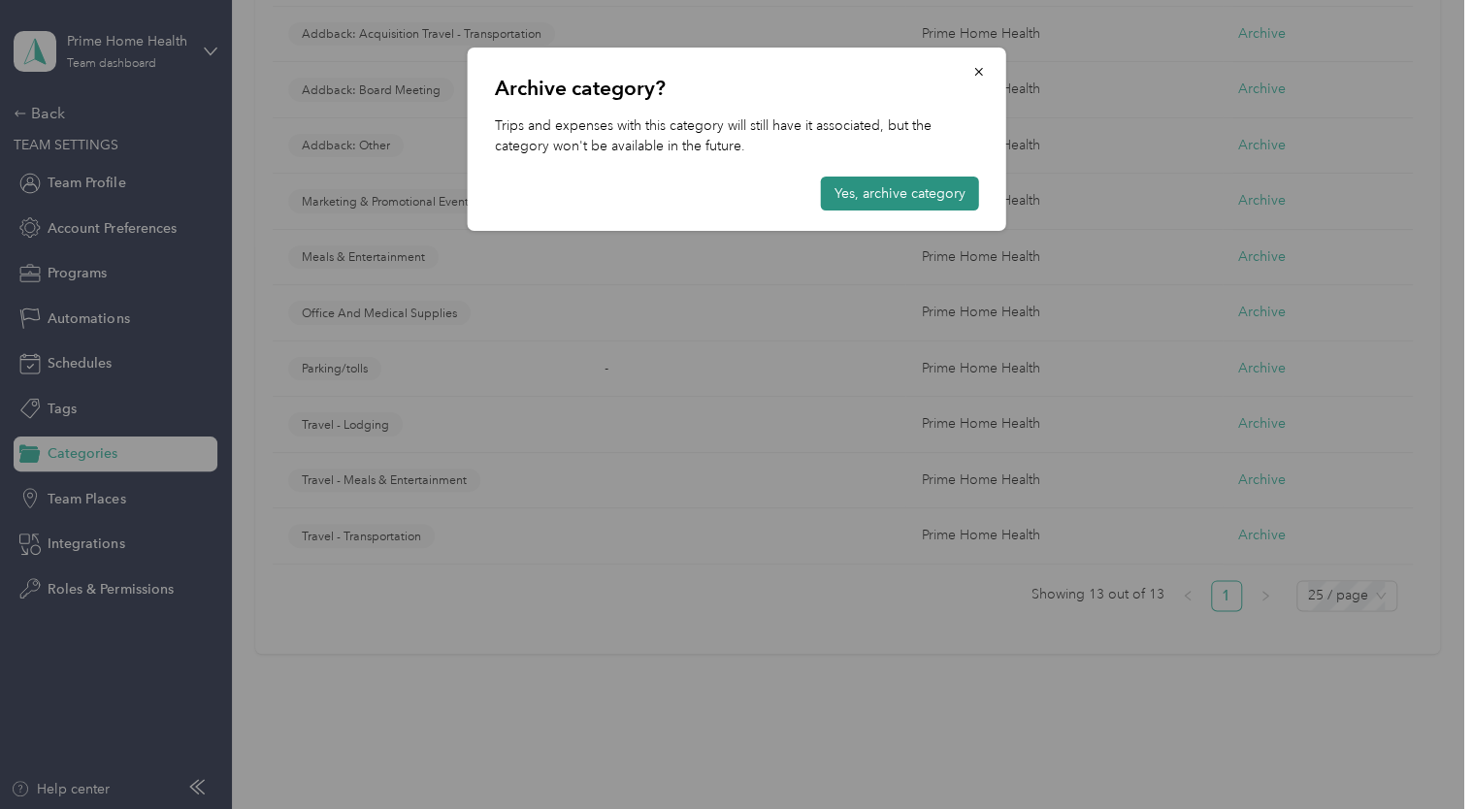
click at [881, 196] on button "Yes, archive category" at bounding box center [900, 194] width 158 height 34
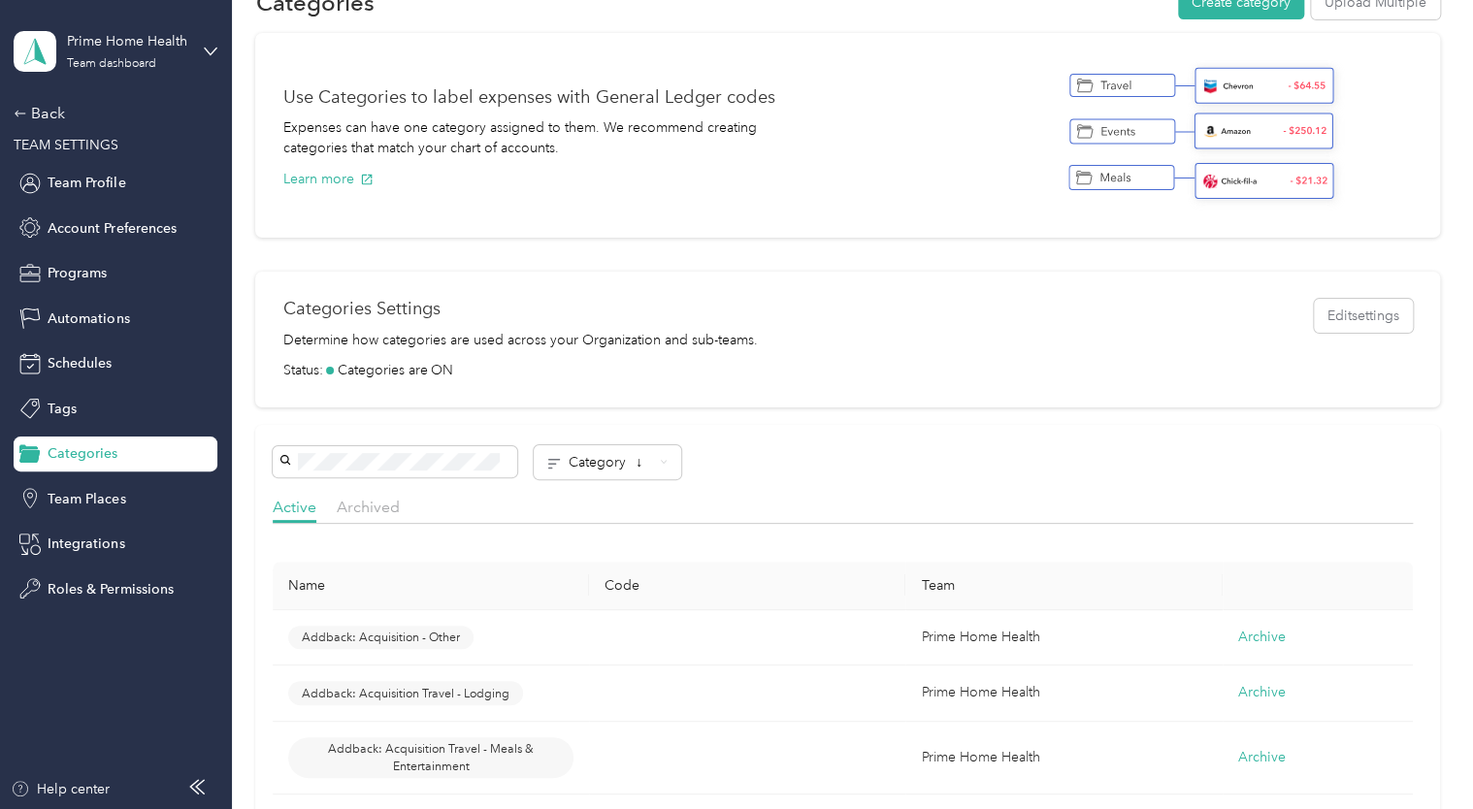
scroll to position [0, 0]
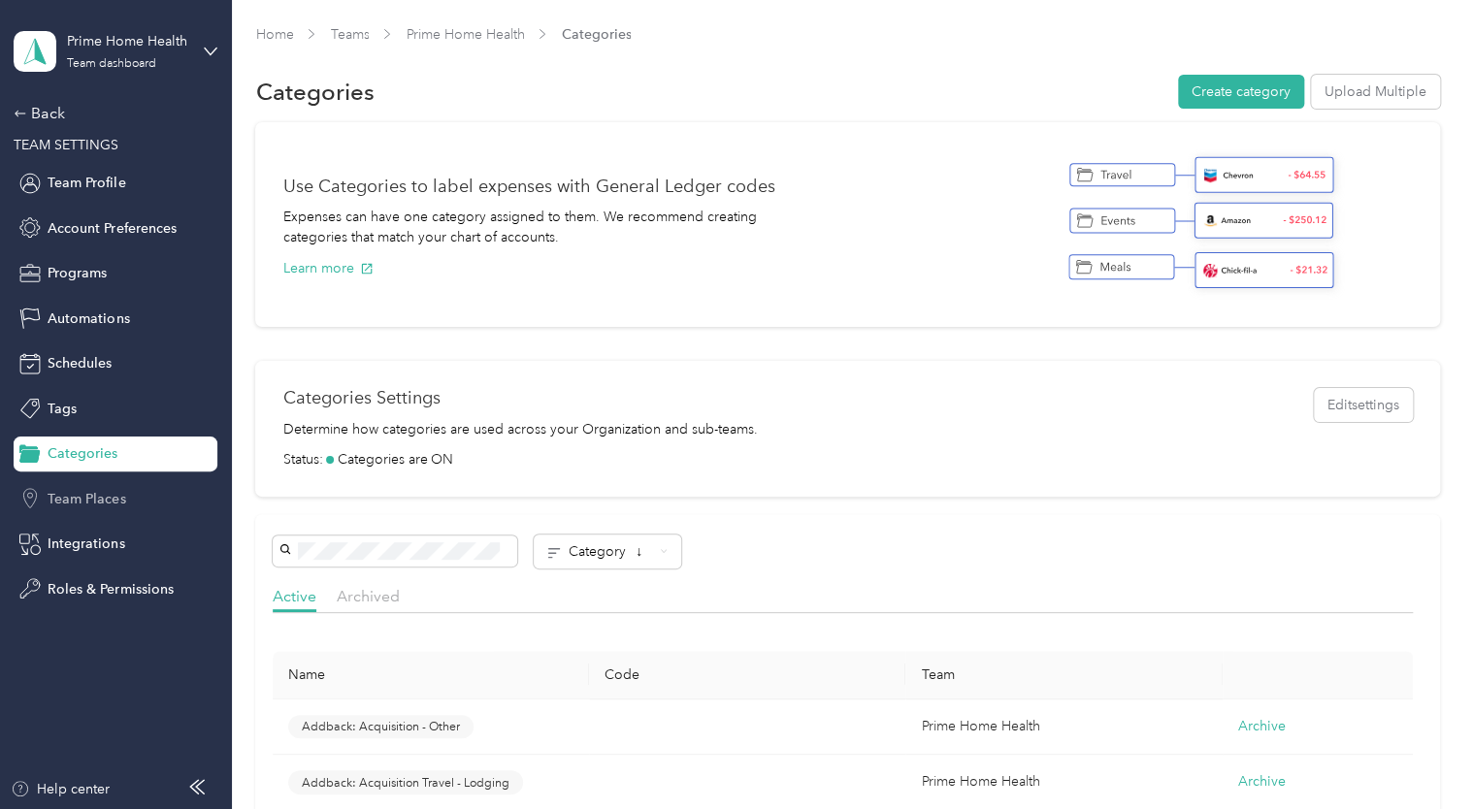
click at [96, 495] on span "Team Places" at bounding box center [87, 499] width 78 height 20
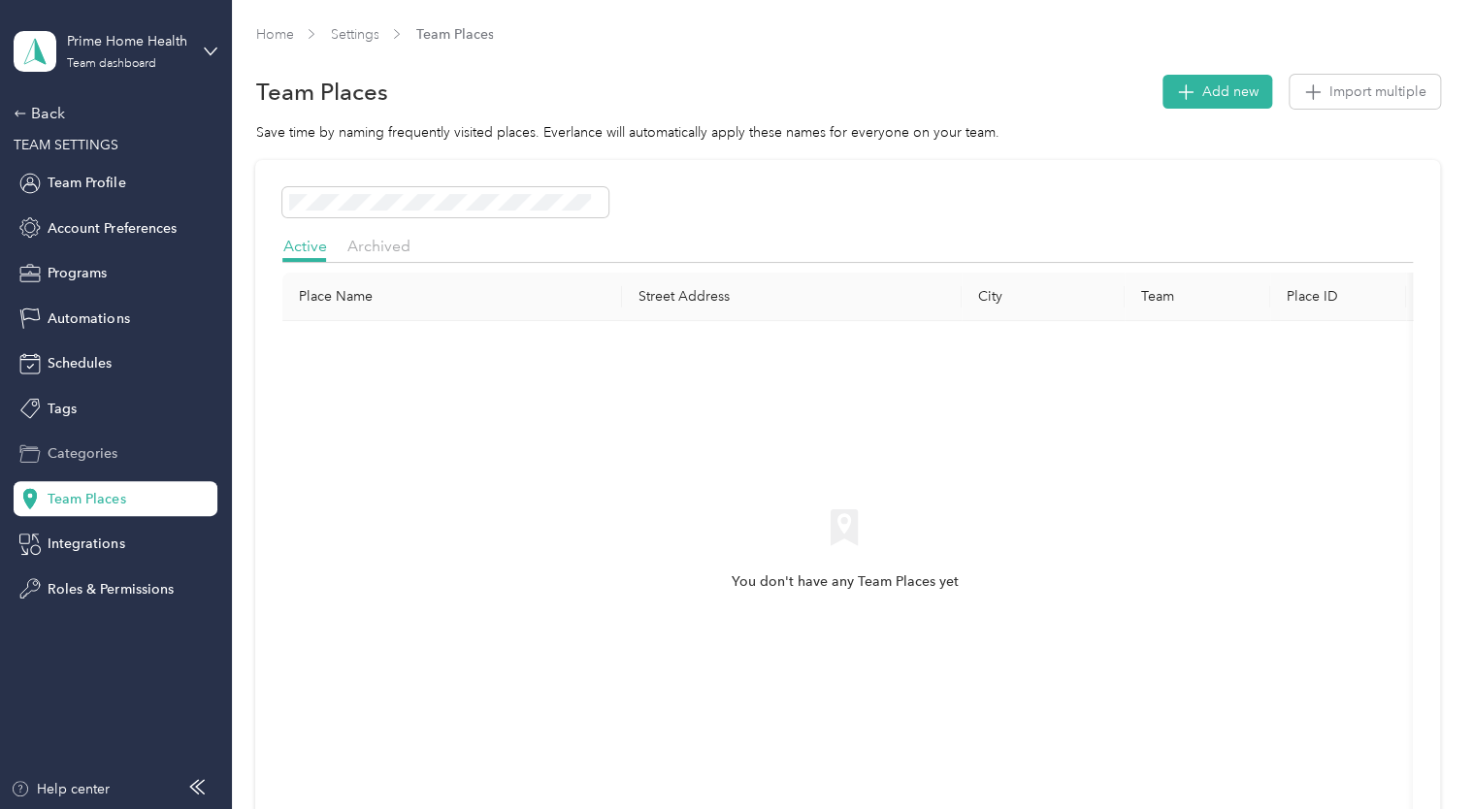
click at [105, 463] on span "Categories" at bounding box center [83, 454] width 70 height 20
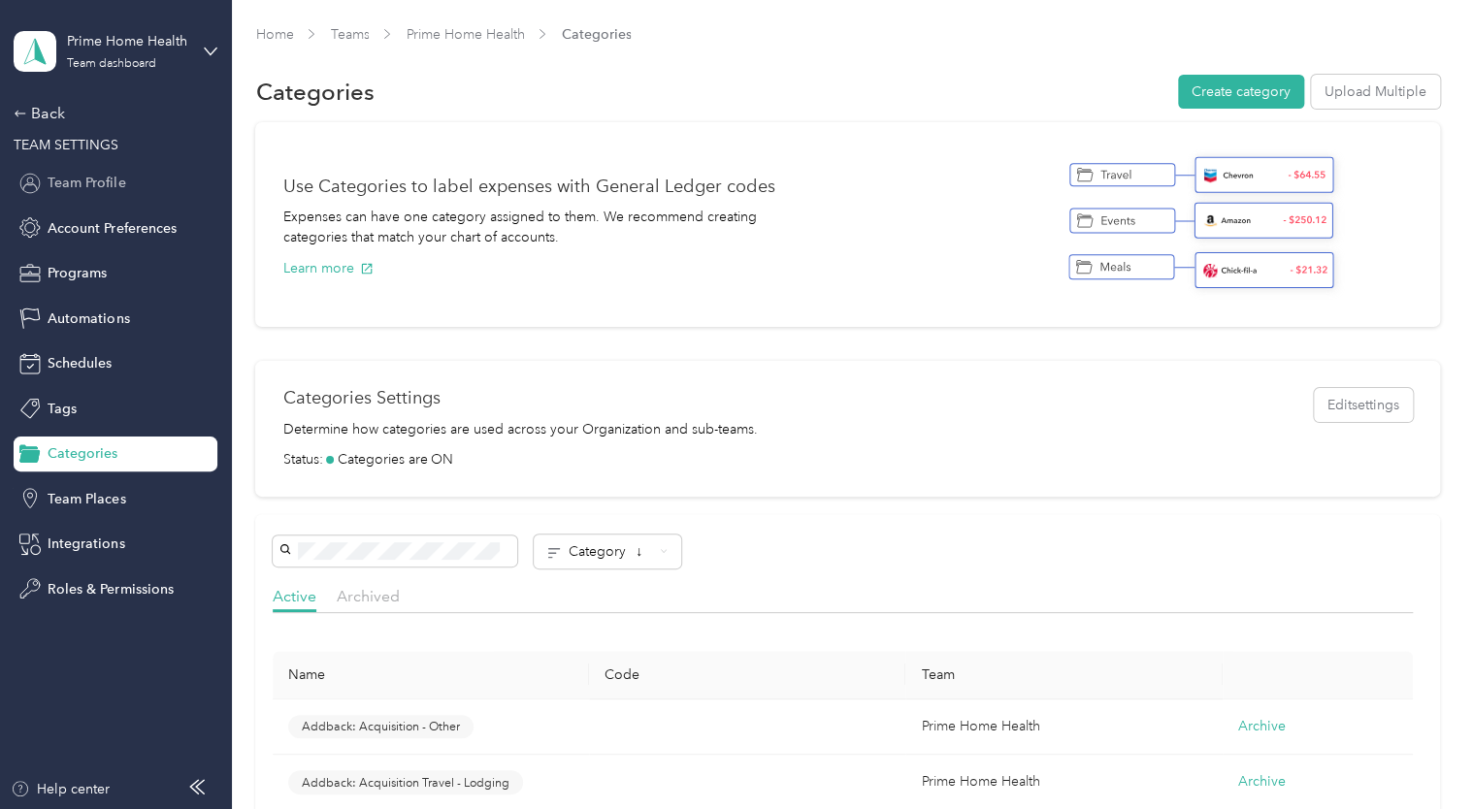
click at [133, 179] on div "Team Profile" at bounding box center [116, 183] width 204 height 35
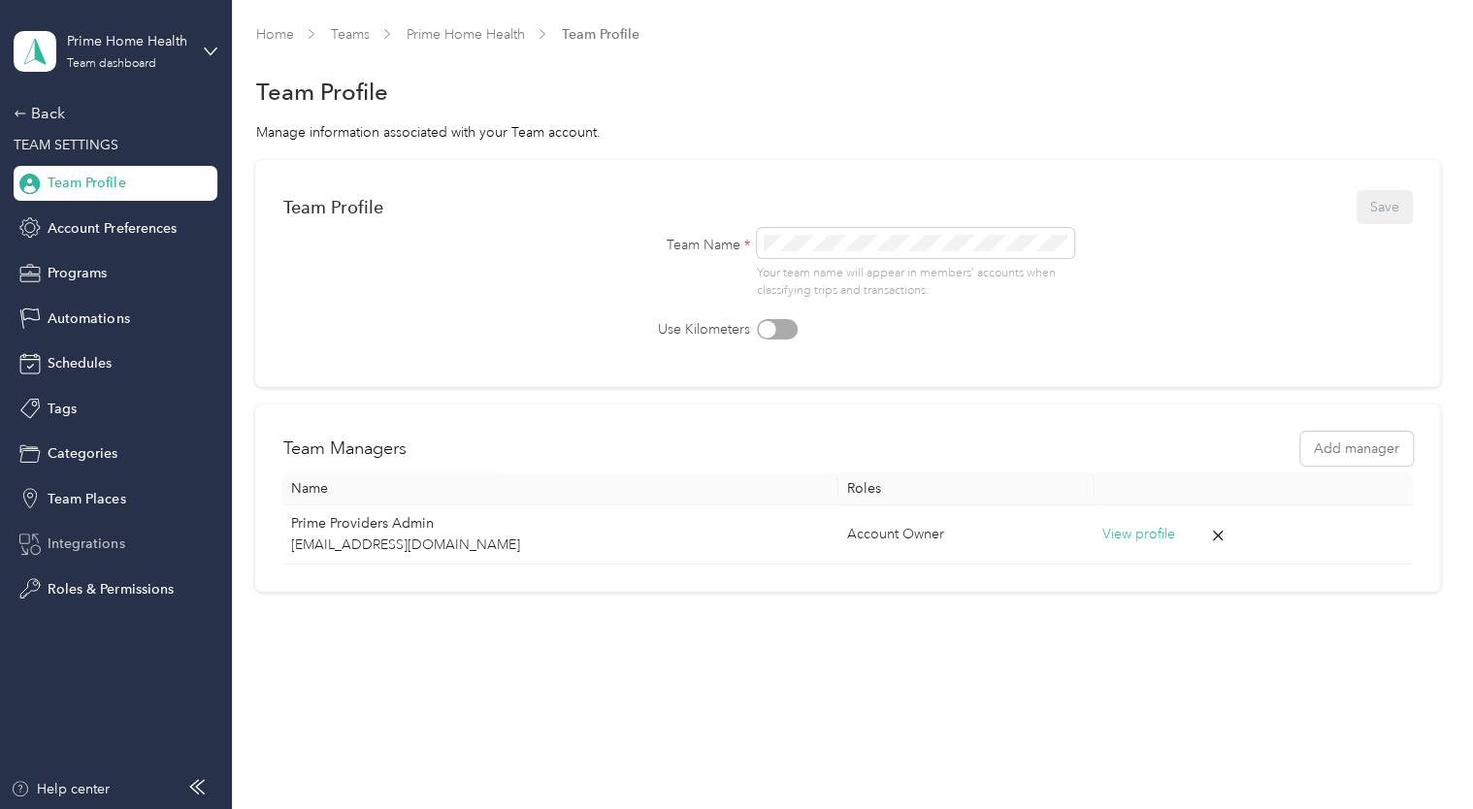
click at [97, 536] on span "Integrations" at bounding box center [86, 544] width 77 height 20
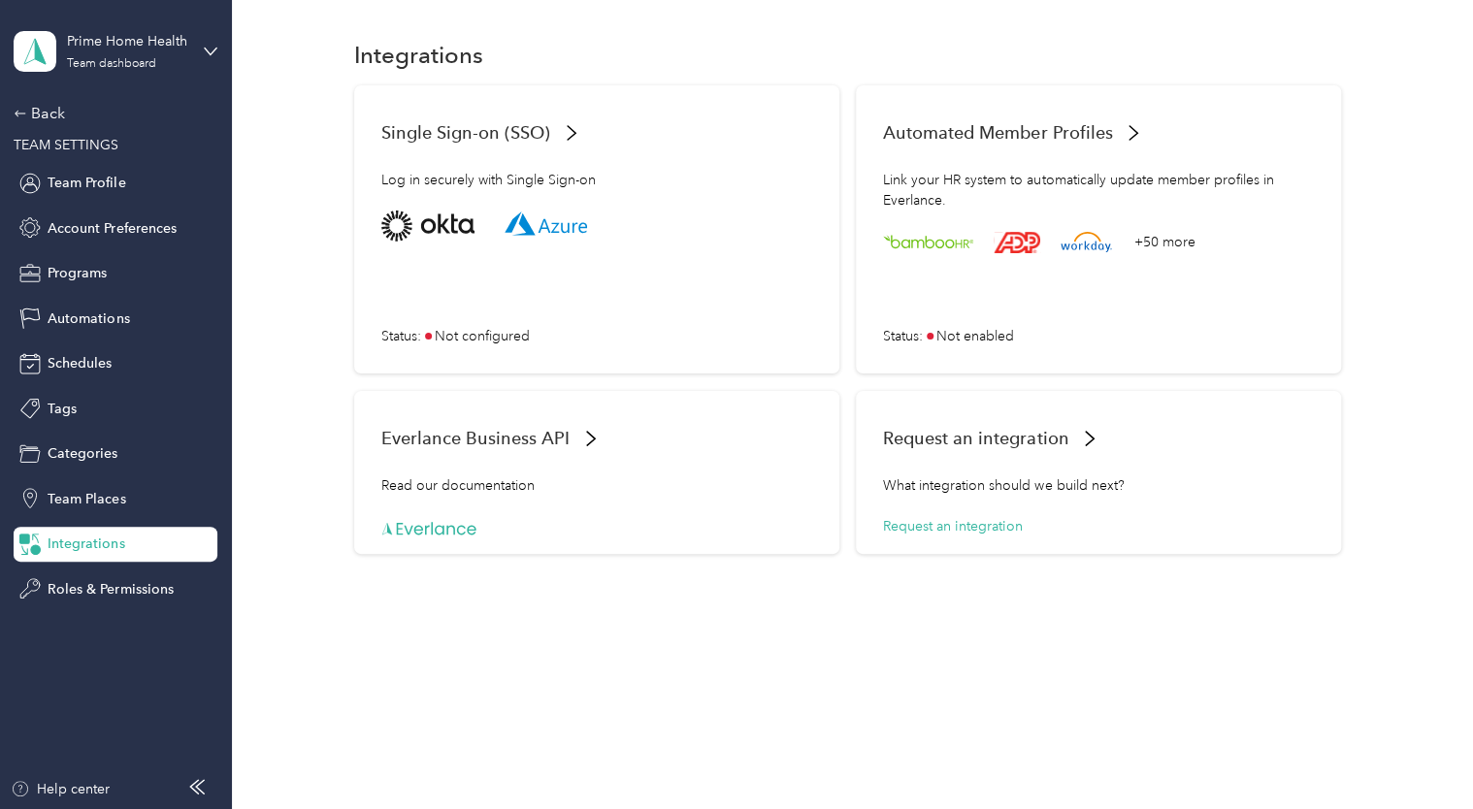
click at [200, 57] on div "Prime Home Health Team dashboard" at bounding box center [116, 51] width 204 height 68
click at [89, 254] on div "Log out" at bounding box center [218, 248] width 381 height 34
